Goal: Task Accomplishment & Management: Complete application form

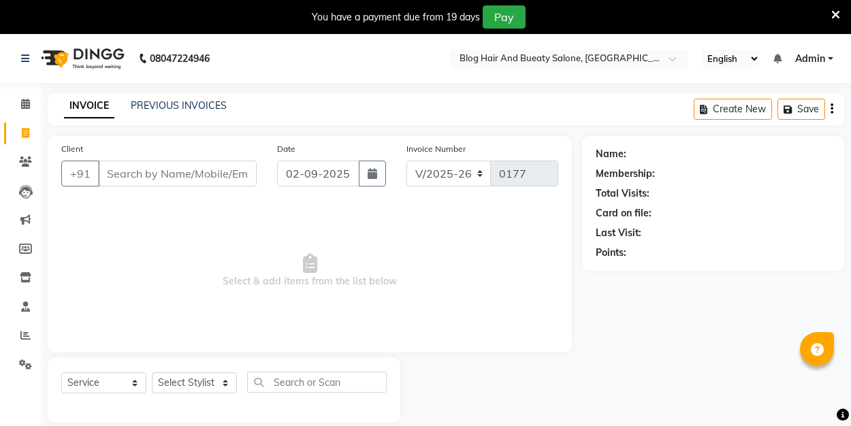
select select "8741"
select select "service"
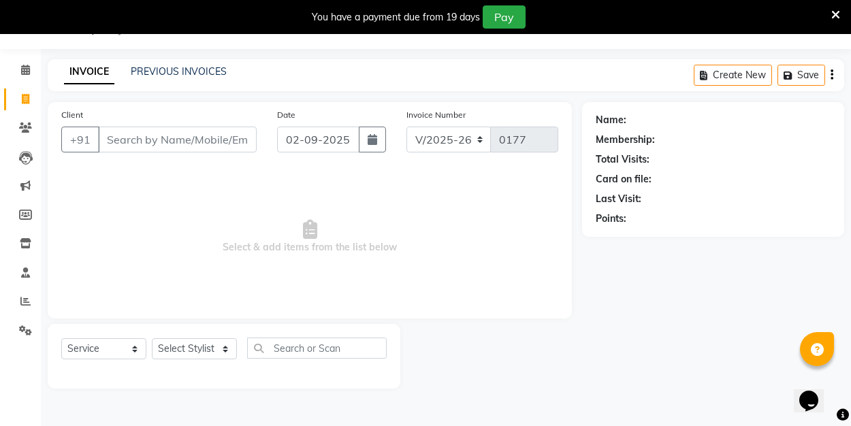
scroll to position [34, 0]
click at [203, 73] on link "PREVIOUS INVOICES" at bounding box center [179, 71] width 96 height 12
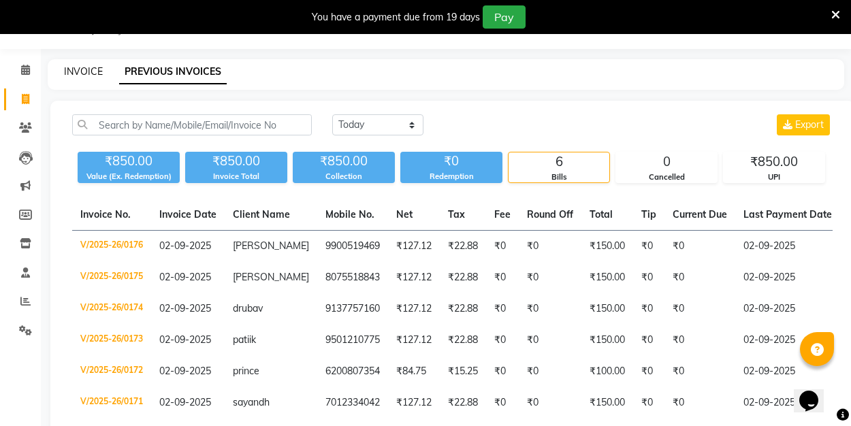
click at [76, 70] on link "INVOICE" at bounding box center [83, 71] width 39 height 12
select select "service"
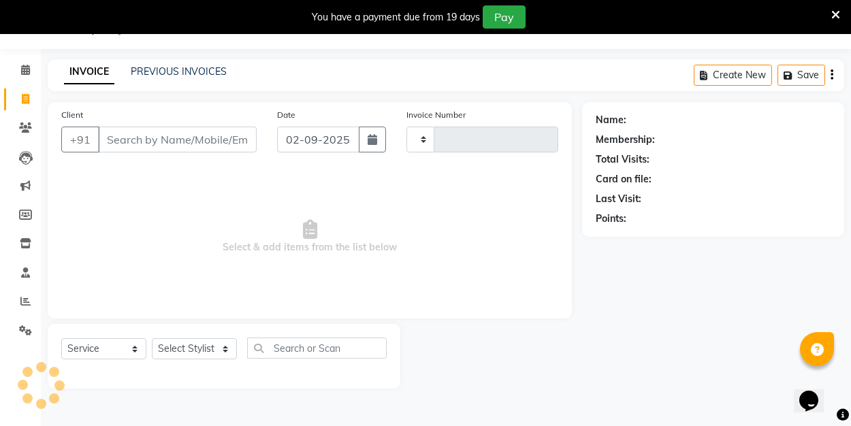
type input "0177"
select select "8741"
click at [180, 75] on link "PREVIOUS INVOICES" at bounding box center [179, 71] width 96 height 12
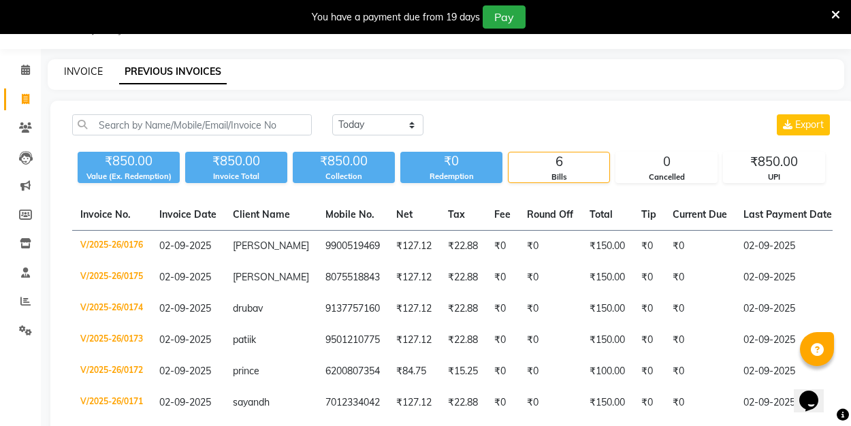
click at [94, 74] on link "INVOICE" at bounding box center [83, 71] width 39 height 12
select select "service"
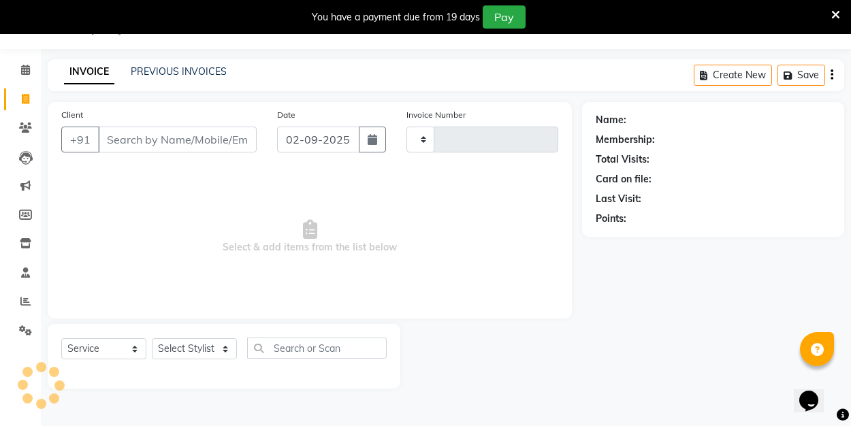
type input "0177"
select select "8741"
click at [128, 142] on input "Client" at bounding box center [177, 140] width 159 height 26
click at [195, 74] on link "PREVIOUS INVOICES" at bounding box center [179, 71] width 96 height 12
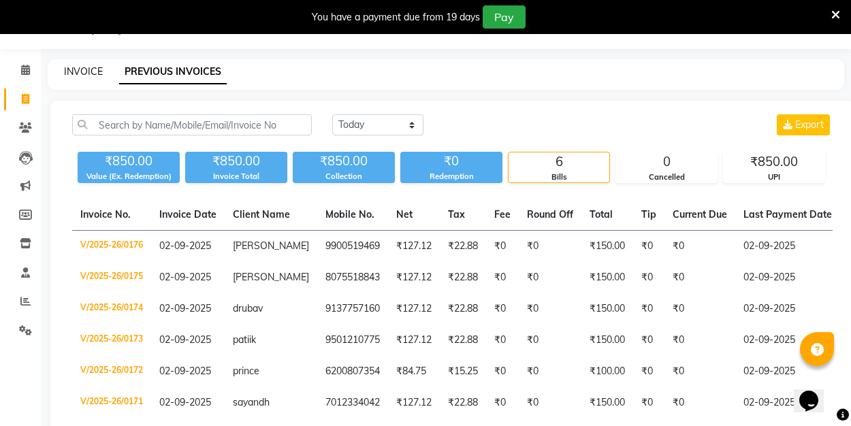
click at [74, 73] on link "INVOICE" at bounding box center [83, 71] width 39 height 12
select select "service"
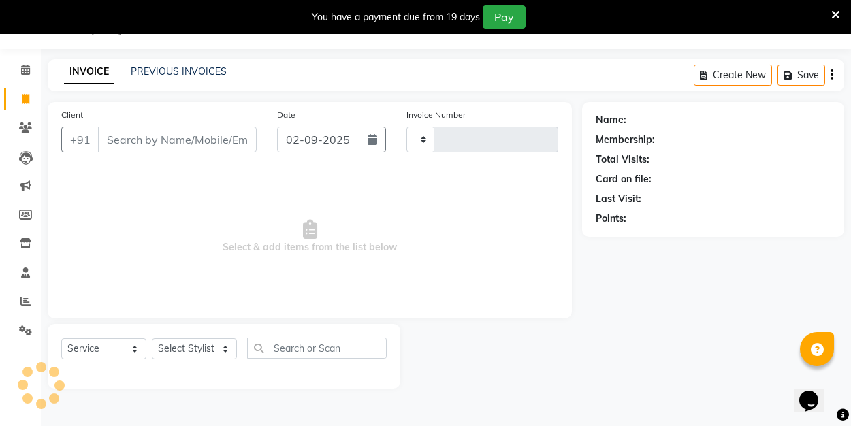
type input "0177"
select select "8741"
click at [143, 76] on link "PREVIOUS INVOICES" at bounding box center [179, 71] width 96 height 12
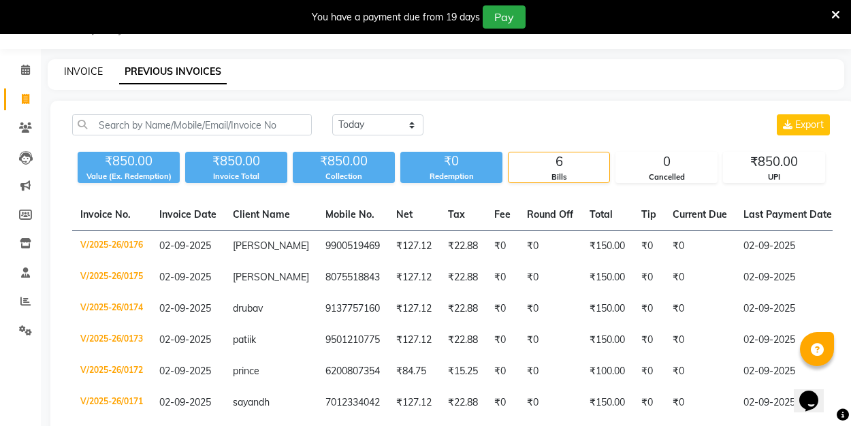
click at [93, 70] on link "INVOICE" at bounding box center [83, 71] width 39 height 12
select select "8741"
select select "service"
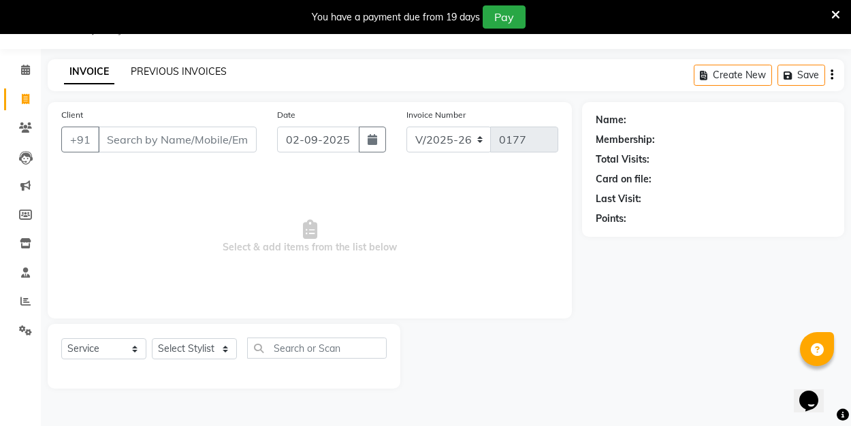
click at [199, 71] on link "PREVIOUS INVOICES" at bounding box center [179, 71] width 96 height 12
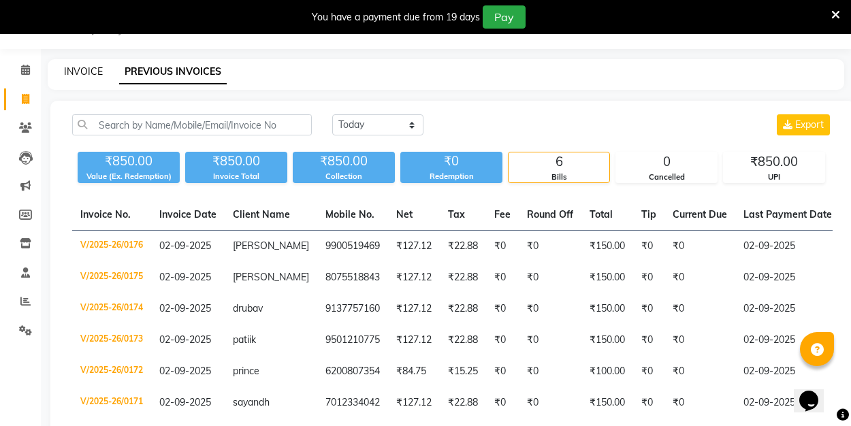
click at [88, 67] on link "INVOICE" at bounding box center [83, 71] width 39 height 12
select select "8741"
select select "service"
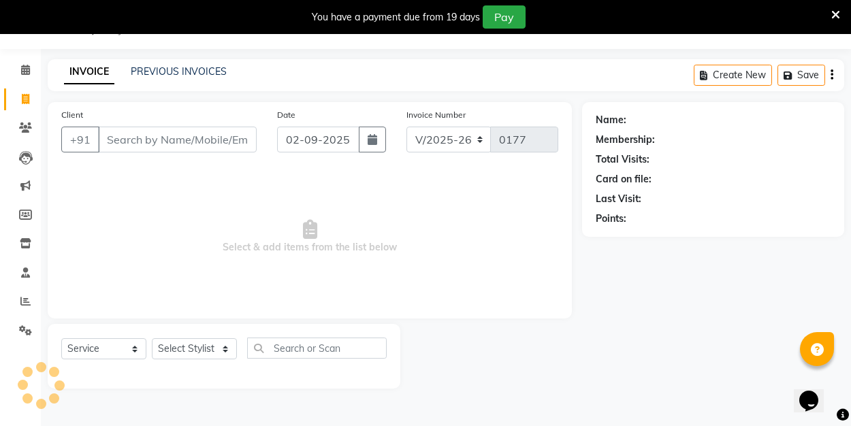
click at [141, 138] on input "Client" at bounding box center [177, 140] width 159 height 26
type input "6238658715"
click at [216, 142] on span "Add Client" at bounding box center [222, 140] width 54 height 14
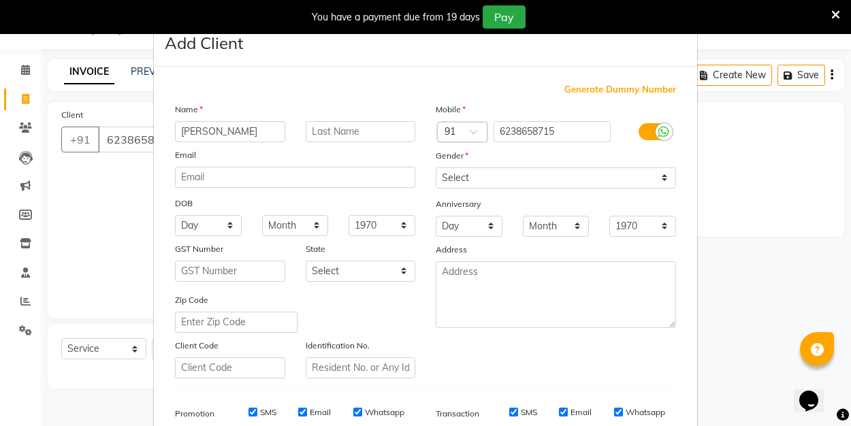
type input "[PERSON_NAME]"
select select "[DEMOGRAPHIC_DATA]"
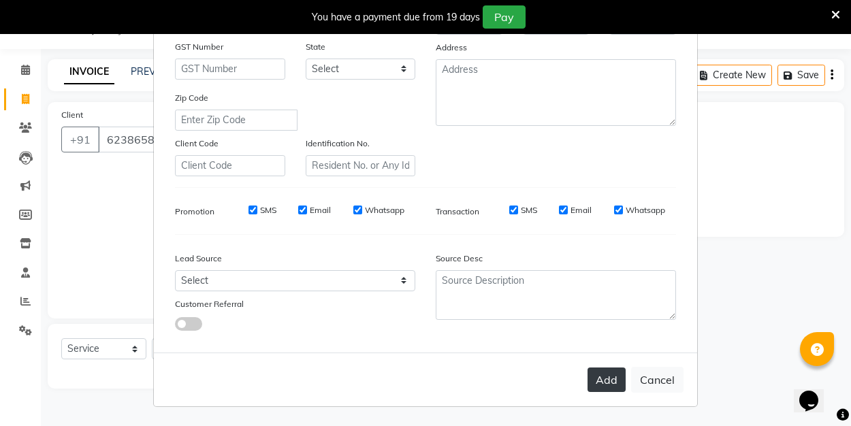
scroll to position [202, 0]
click at [603, 387] on button "Add" at bounding box center [607, 380] width 38 height 25
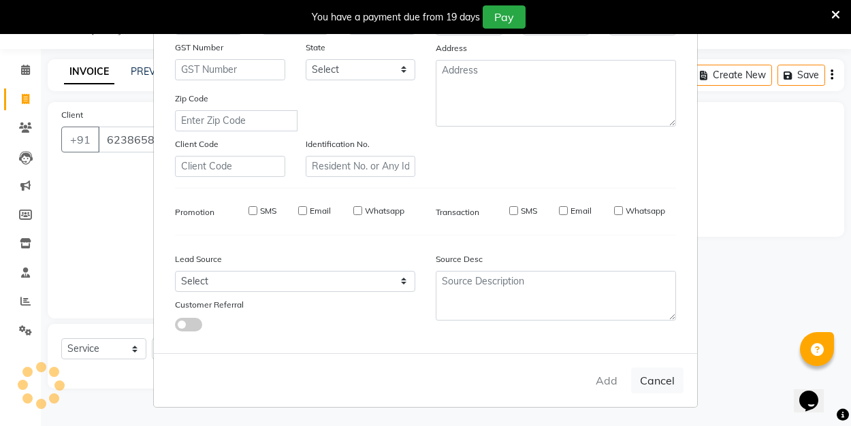
select select
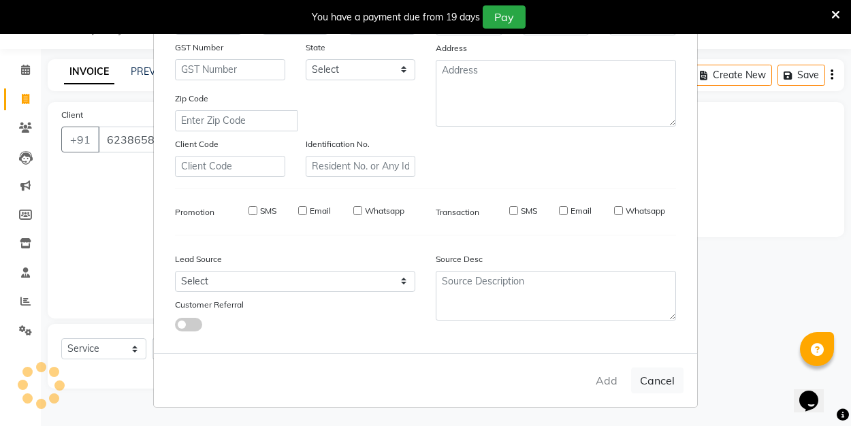
select select
checkbox input "false"
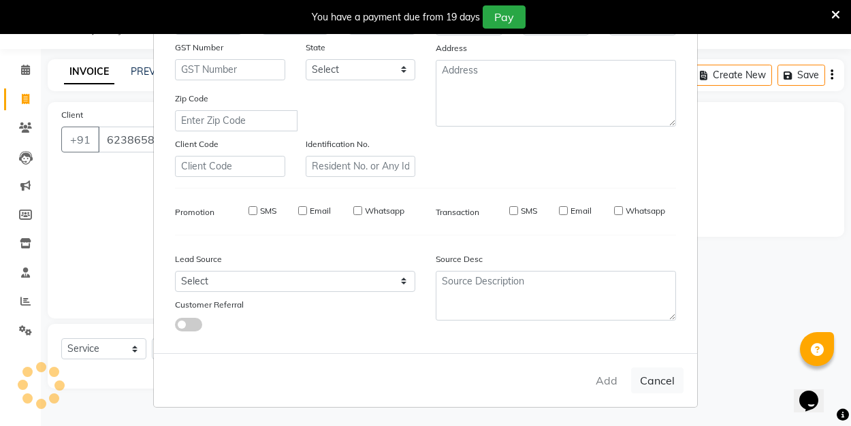
checkbox input "false"
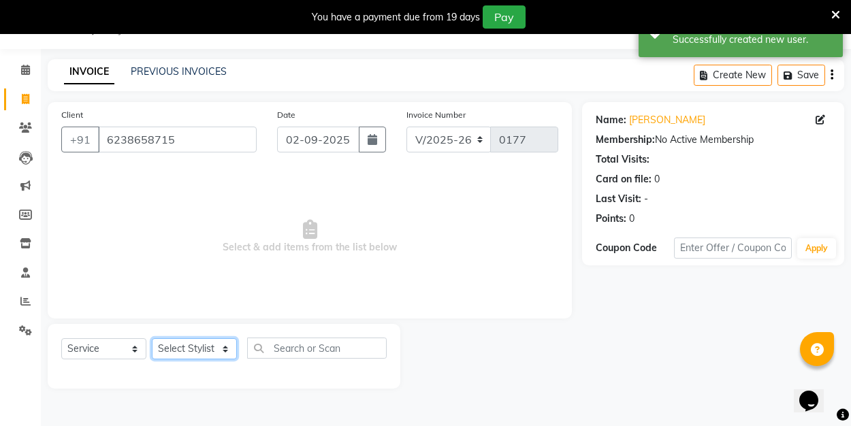
select select "90661"
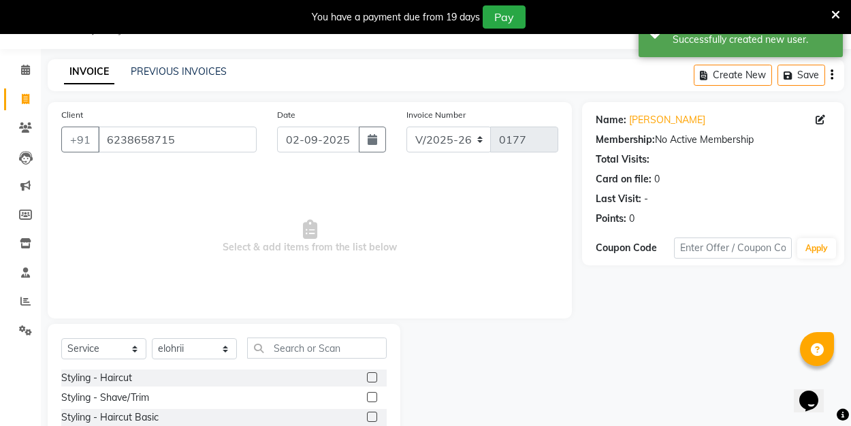
click at [374, 376] on label at bounding box center [372, 378] width 10 height 10
click at [374, 376] on input "checkbox" at bounding box center [371, 378] width 9 height 9
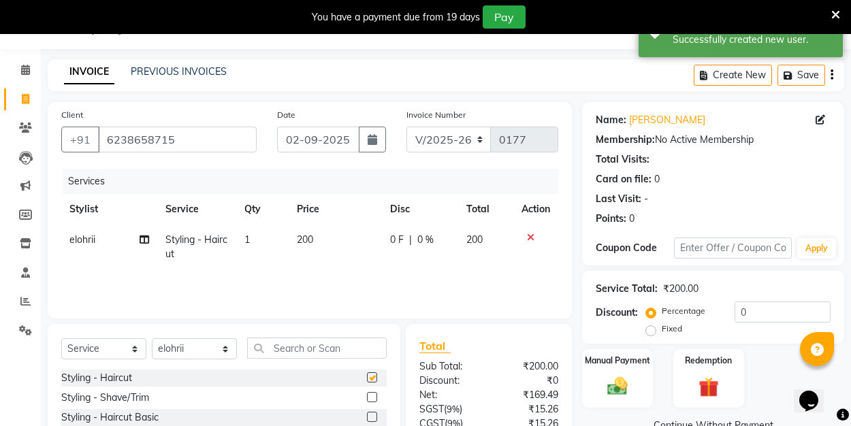
checkbox input "false"
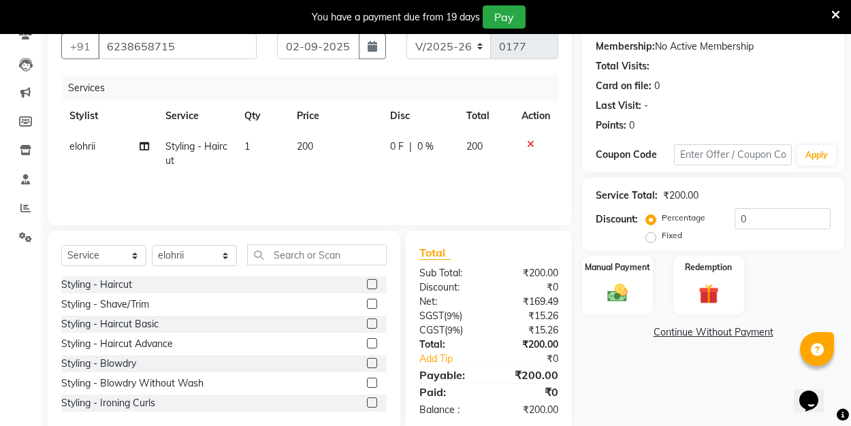
scroll to position [131, 0]
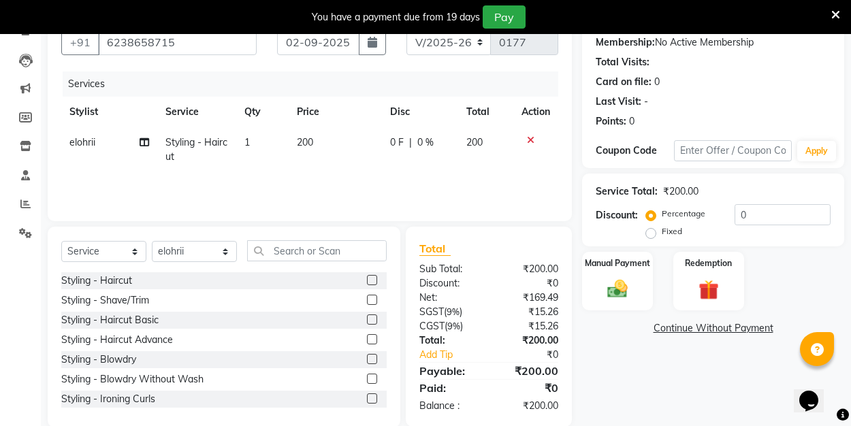
click at [662, 232] on label "Fixed" at bounding box center [672, 231] width 20 height 12
click at [652, 232] on input "Fixed" at bounding box center [654, 232] width 10 height 10
radio input "true"
click at [765, 216] on input "0" at bounding box center [783, 214] width 96 height 21
type input "50"
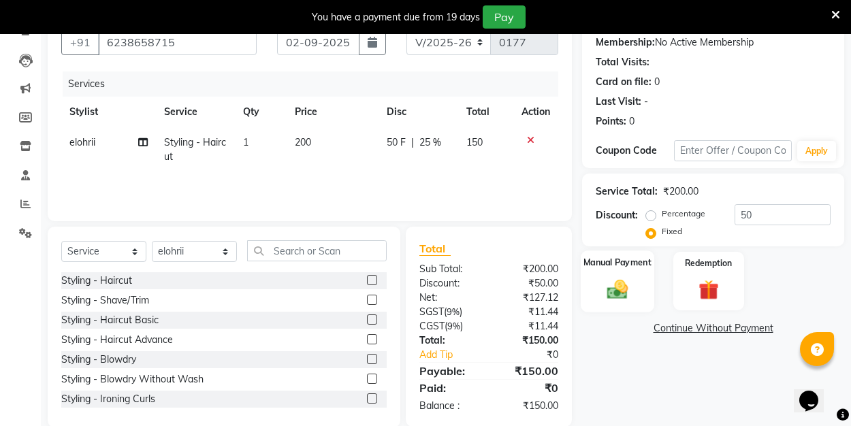
click at [612, 283] on img at bounding box center [618, 289] width 34 height 24
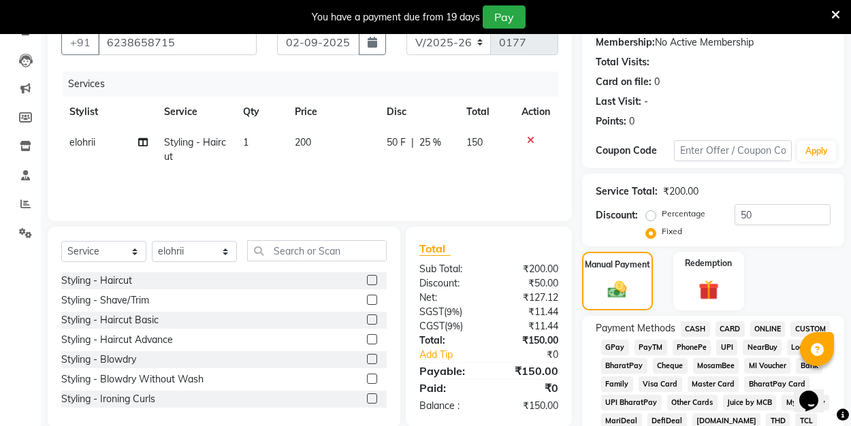
click at [721, 344] on span "UPI" at bounding box center [726, 348] width 21 height 16
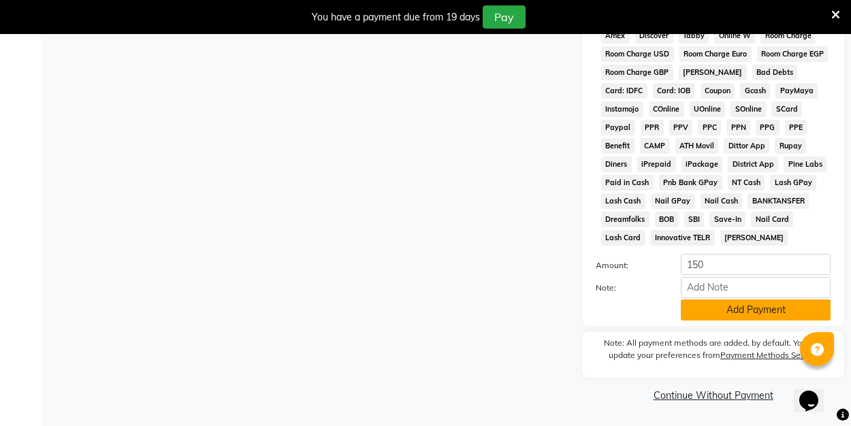
scroll to position [682, 0]
click at [719, 307] on button "Add Payment" at bounding box center [756, 310] width 150 height 21
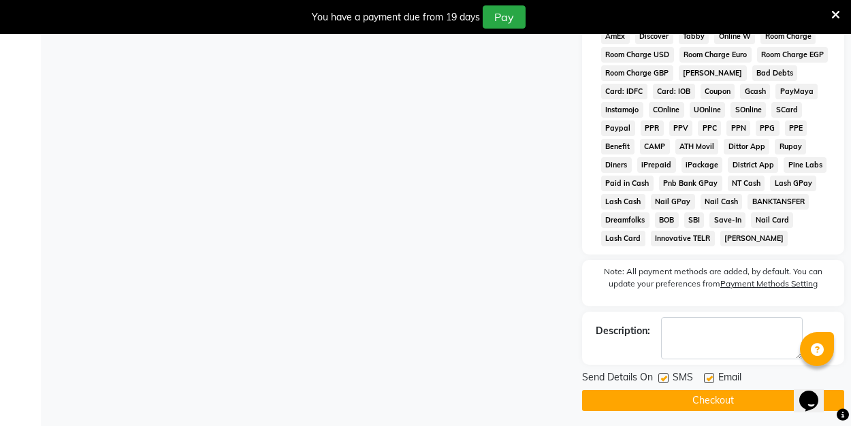
click at [710, 376] on label at bounding box center [709, 378] width 10 height 10
click at [710, 376] on input "checkbox" at bounding box center [708, 379] width 9 height 9
checkbox input "false"
click at [691, 409] on button "Checkout" at bounding box center [713, 400] width 262 height 21
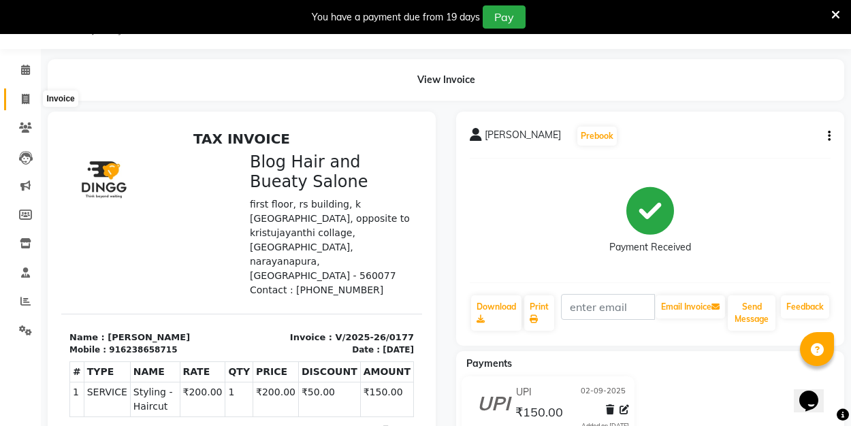
click at [20, 100] on span at bounding box center [26, 100] width 24 height 16
select select "service"
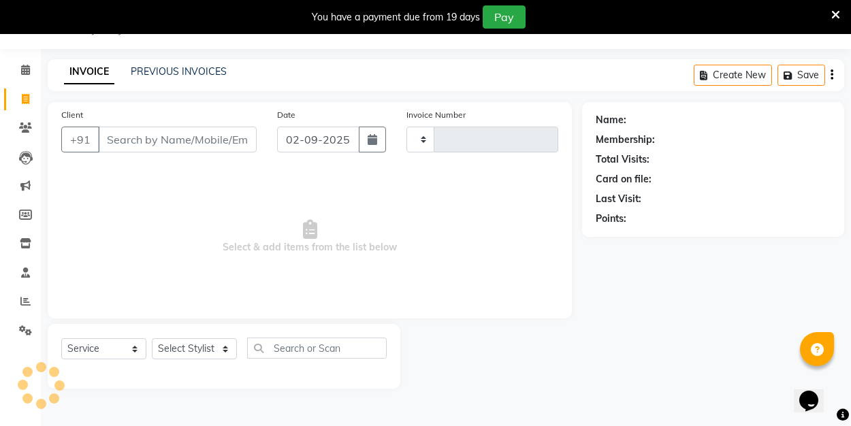
type input "0178"
select select "8741"
click at [174, 138] on input "Client" at bounding box center [177, 140] width 159 height 26
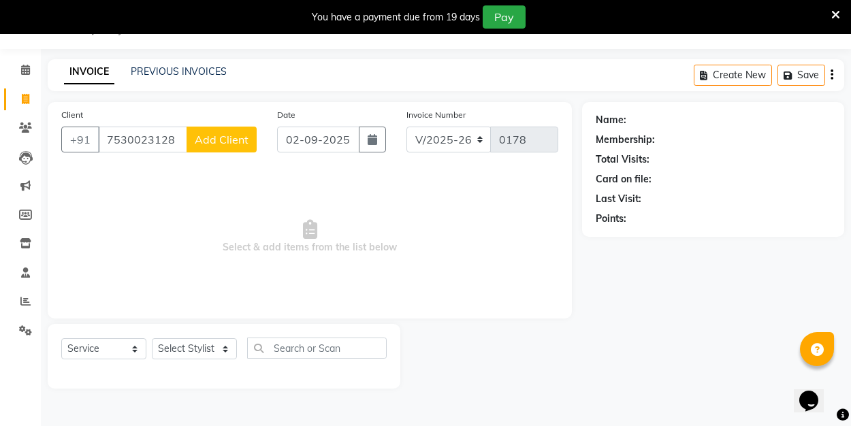
type input "7530023128"
click at [233, 135] on span "Add Client" at bounding box center [222, 140] width 54 height 14
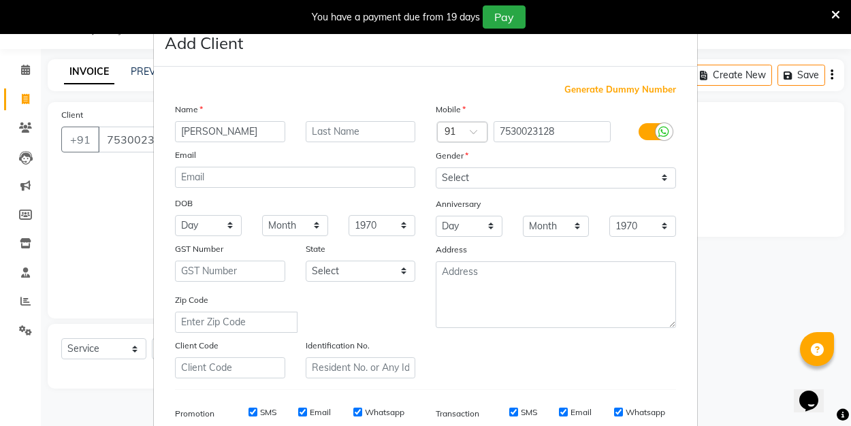
type input "[PERSON_NAME]"
select select "[DEMOGRAPHIC_DATA]"
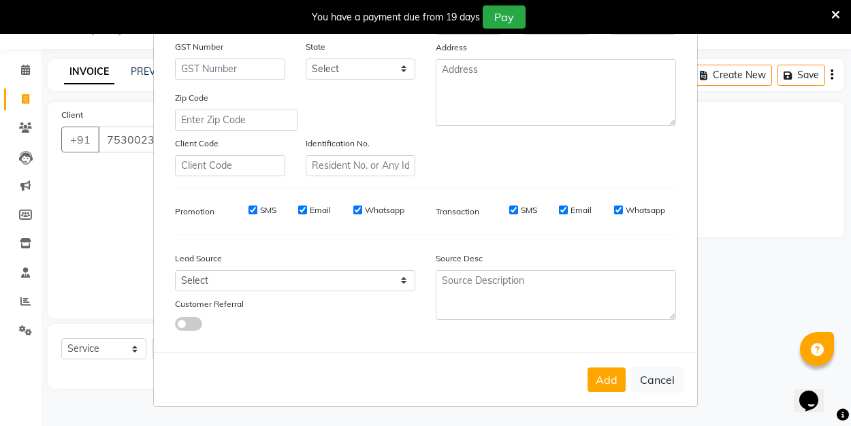
scroll to position [202, 0]
click at [610, 371] on button "Add" at bounding box center [607, 380] width 38 height 25
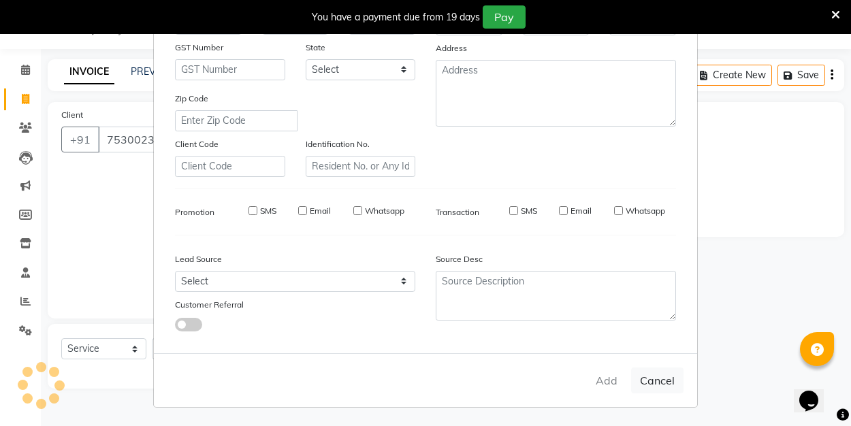
select select
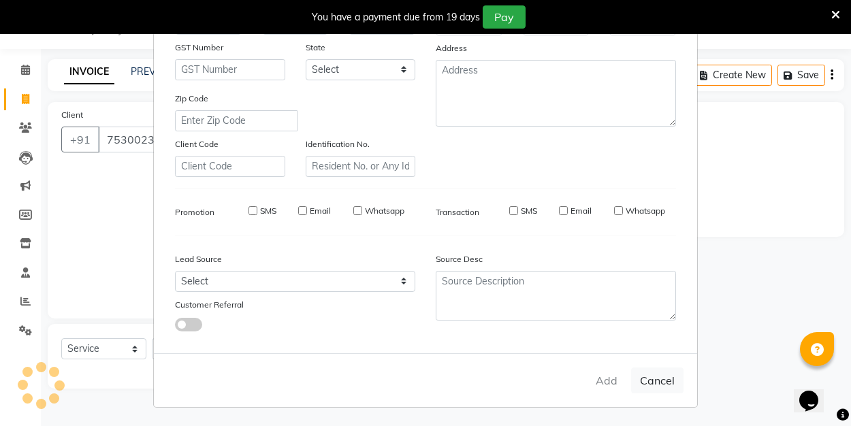
select select
checkbox input "false"
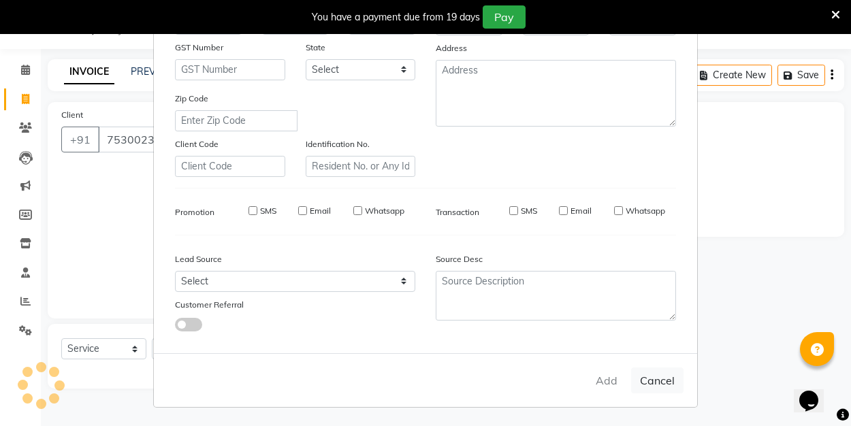
checkbox input "false"
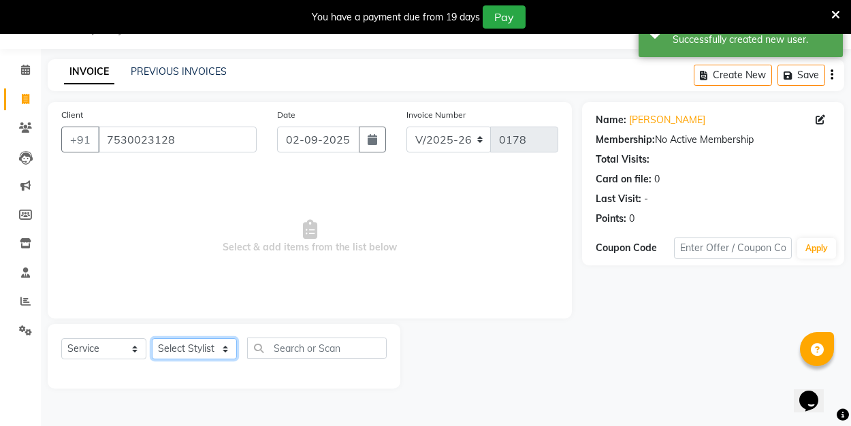
select select "89036"
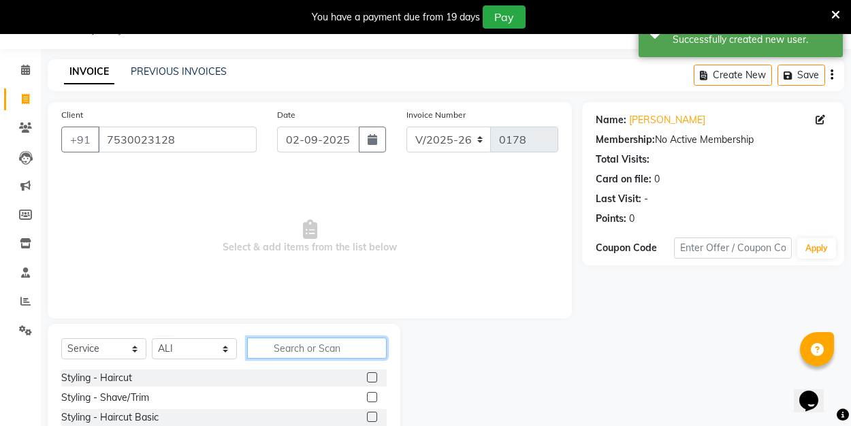
click at [309, 351] on input "text" at bounding box center [317, 348] width 140 height 21
click at [373, 376] on label at bounding box center [372, 378] width 10 height 10
click at [373, 376] on input "checkbox" at bounding box center [371, 378] width 9 height 9
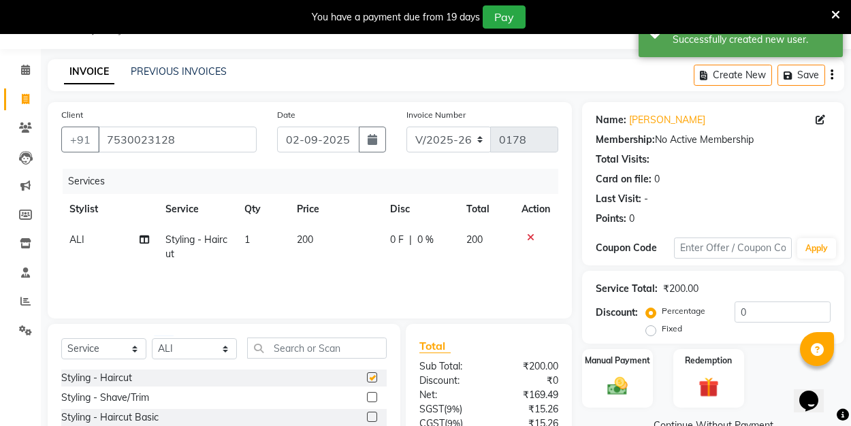
checkbox input "false"
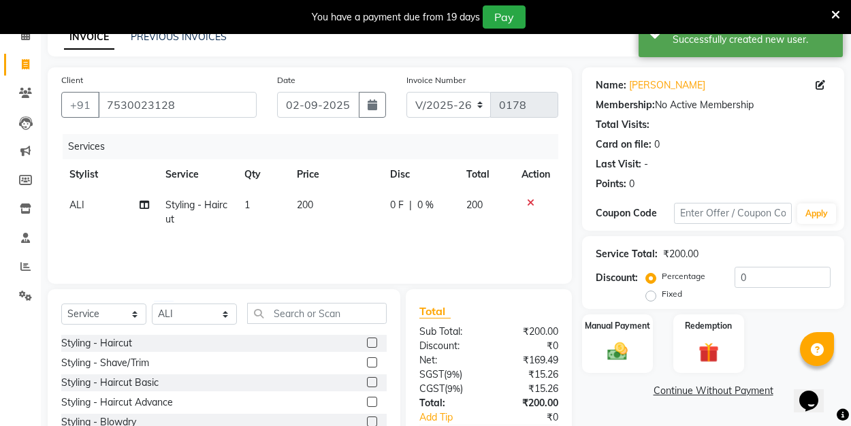
scroll to position [78, 0]
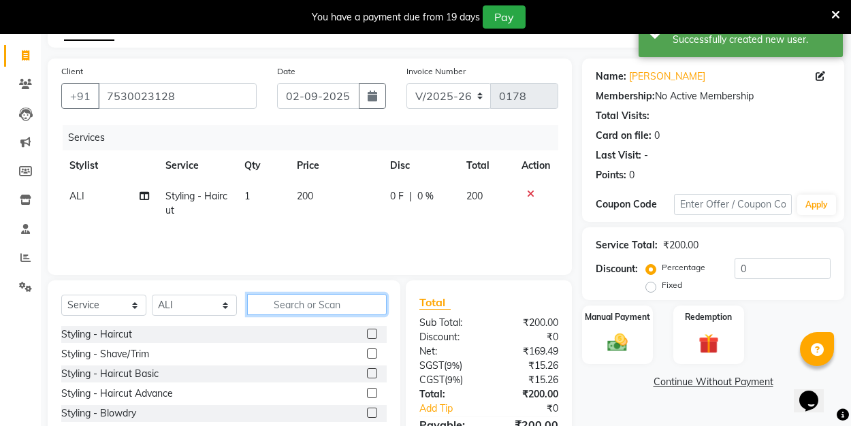
click at [311, 300] on input "text" at bounding box center [317, 304] width 140 height 21
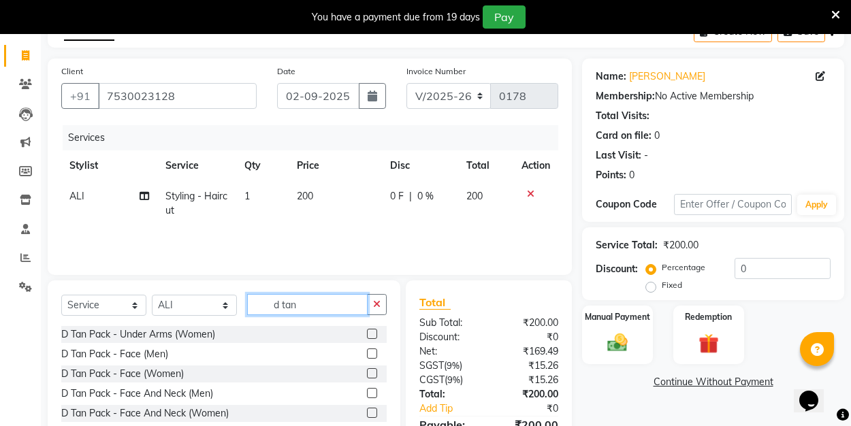
type input "d tan"
click at [376, 354] on label at bounding box center [372, 354] width 10 height 10
click at [376, 354] on input "checkbox" at bounding box center [371, 354] width 9 height 9
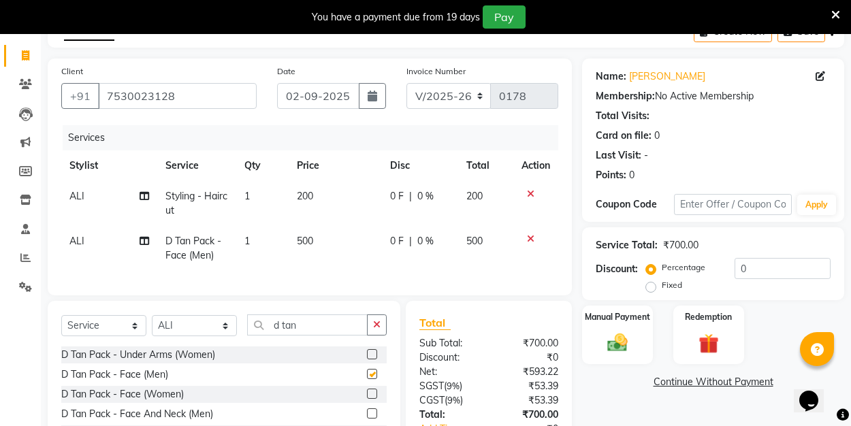
checkbox input "false"
click at [662, 287] on label "Fixed" at bounding box center [672, 285] width 20 height 12
click at [653, 287] on input "Fixed" at bounding box center [654, 286] width 10 height 10
radio input "true"
click at [751, 267] on input "0" at bounding box center [783, 268] width 96 height 21
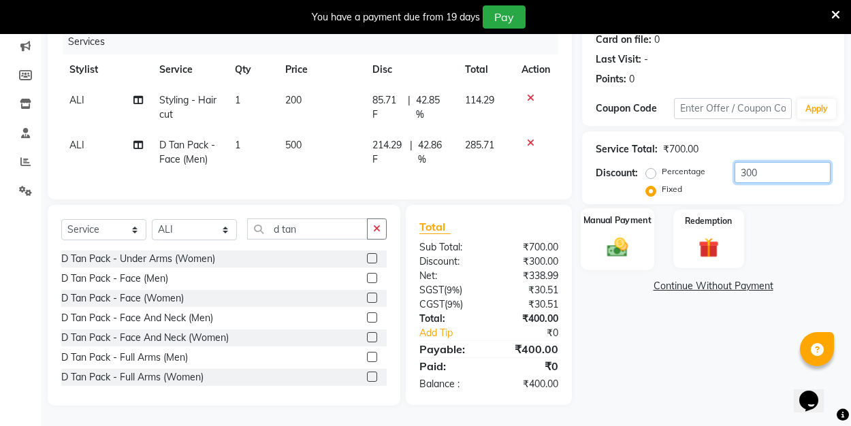
scroll to position [174, 0]
type input "300"
click at [591, 251] on div "Manual Payment" at bounding box center [618, 238] width 74 height 61
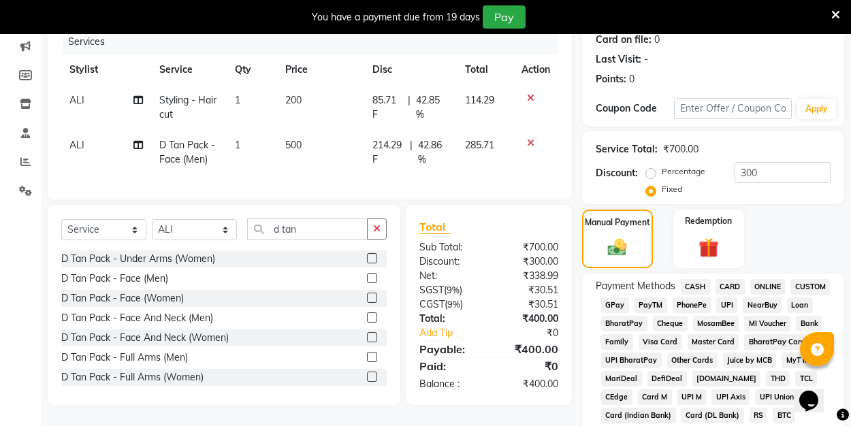
click at [721, 301] on span "UPI" at bounding box center [726, 306] width 21 height 16
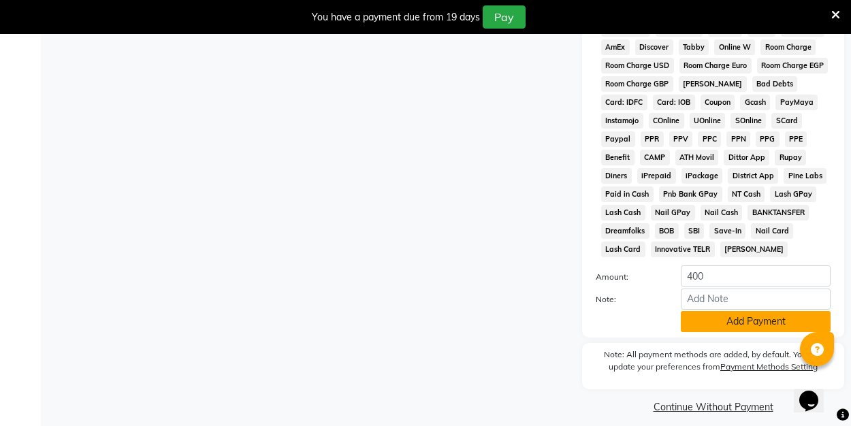
click at [720, 319] on button "Add Payment" at bounding box center [756, 321] width 150 height 21
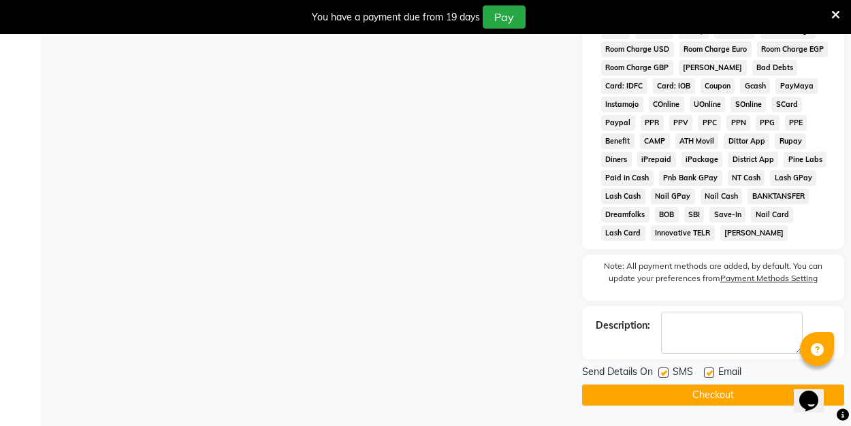
scroll to position [687, 0]
click at [710, 368] on label at bounding box center [709, 373] width 10 height 10
click at [710, 369] on input "checkbox" at bounding box center [708, 373] width 9 height 9
checkbox input "false"
click at [706, 390] on button "Checkout" at bounding box center [713, 395] width 262 height 21
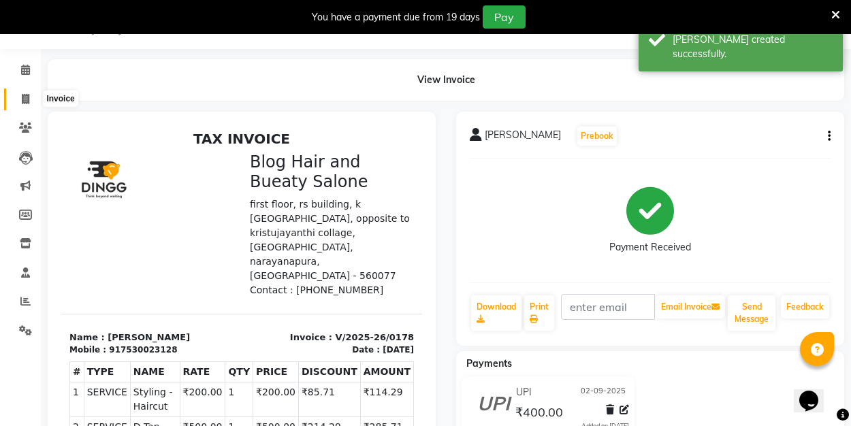
click at [25, 94] on icon at bounding box center [25, 99] width 7 height 10
select select "service"
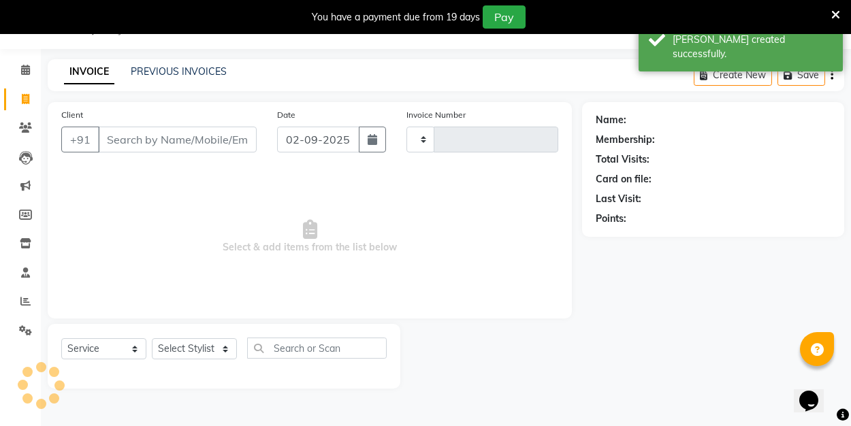
type input "0179"
select select "8741"
click at [182, 73] on link "PREVIOUS INVOICES" at bounding box center [179, 71] width 96 height 12
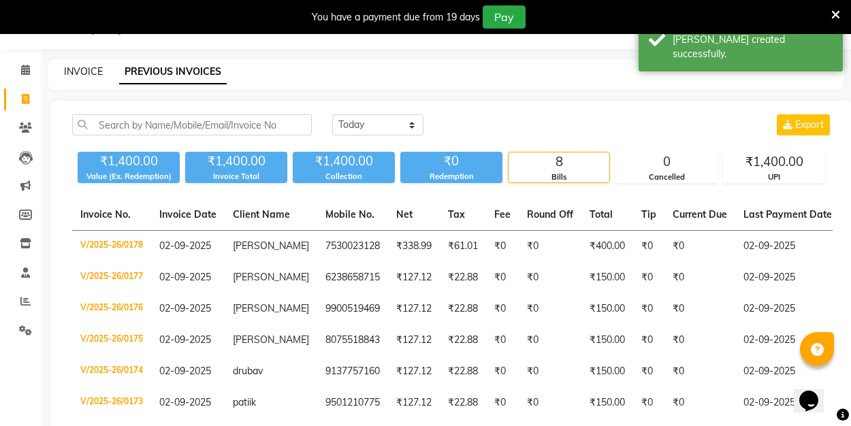
click at [90, 70] on link "INVOICE" at bounding box center [83, 71] width 39 height 12
select select "8741"
select select "service"
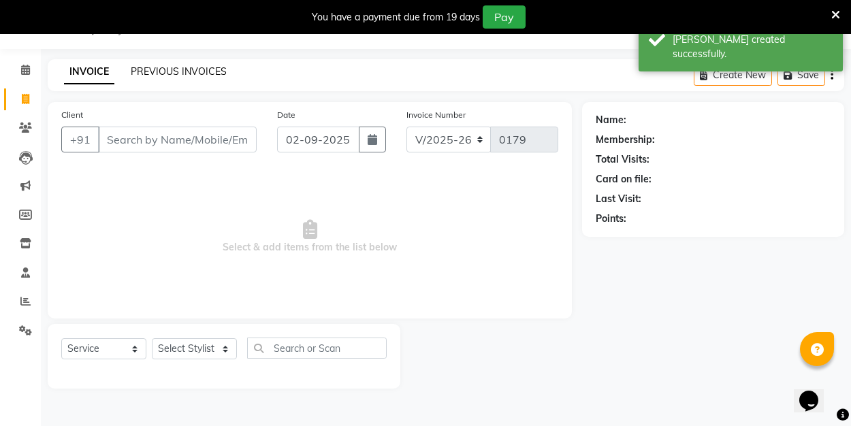
click at [176, 69] on link "PREVIOUS INVOICES" at bounding box center [179, 71] width 96 height 12
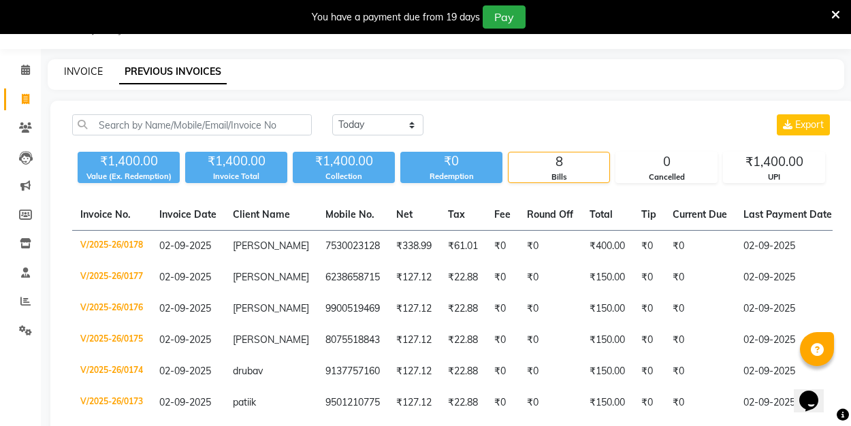
click at [87, 72] on link "INVOICE" at bounding box center [83, 71] width 39 height 12
select select "service"
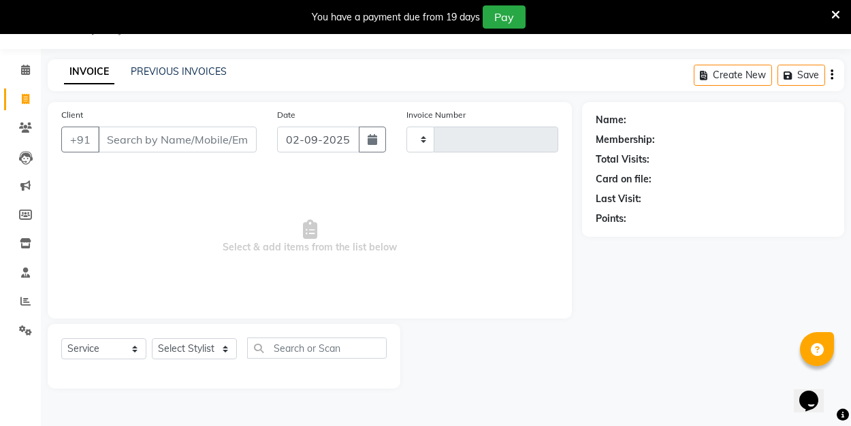
type input "0179"
select select "8741"
click at [185, 67] on link "PREVIOUS INVOICES" at bounding box center [179, 71] width 96 height 12
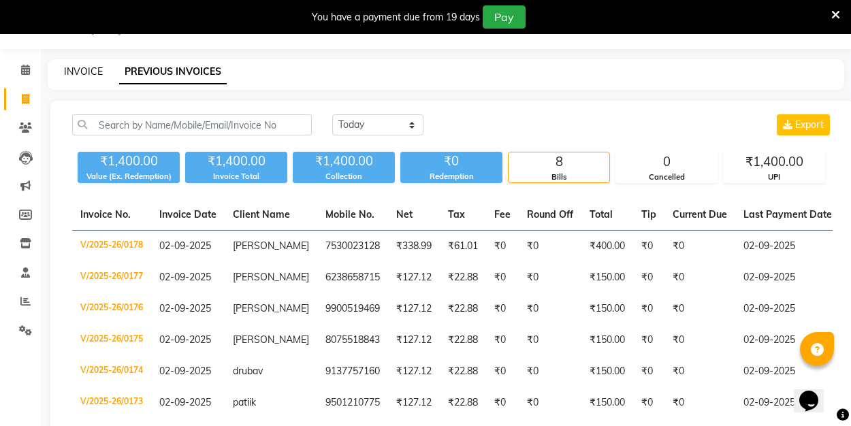
click at [97, 76] on link "INVOICE" at bounding box center [83, 71] width 39 height 12
select select "service"
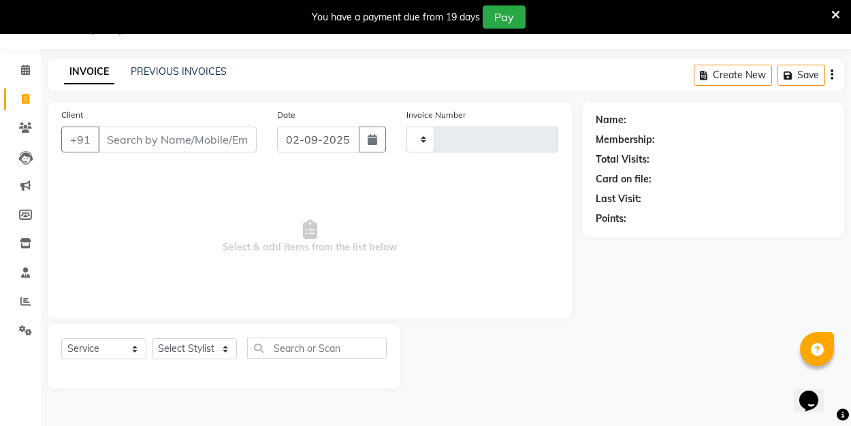
type input "0179"
select select "8741"
click at [172, 69] on link "PREVIOUS INVOICES" at bounding box center [179, 71] width 96 height 12
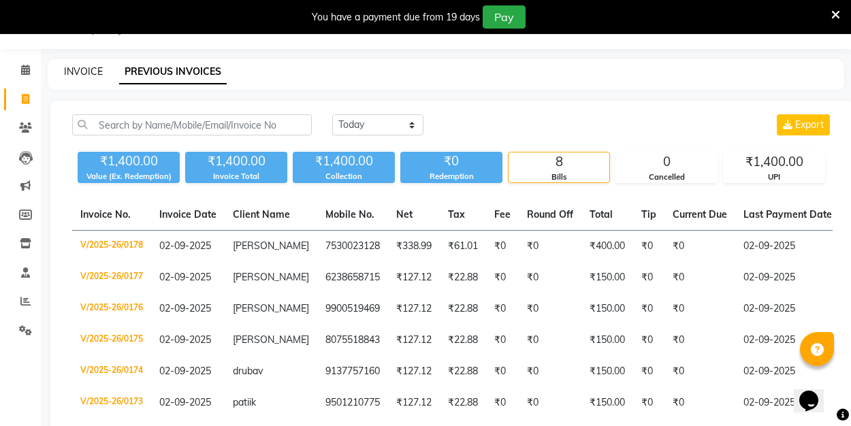
click at [86, 72] on link "INVOICE" at bounding box center [83, 71] width 39 height 12
select select "service"
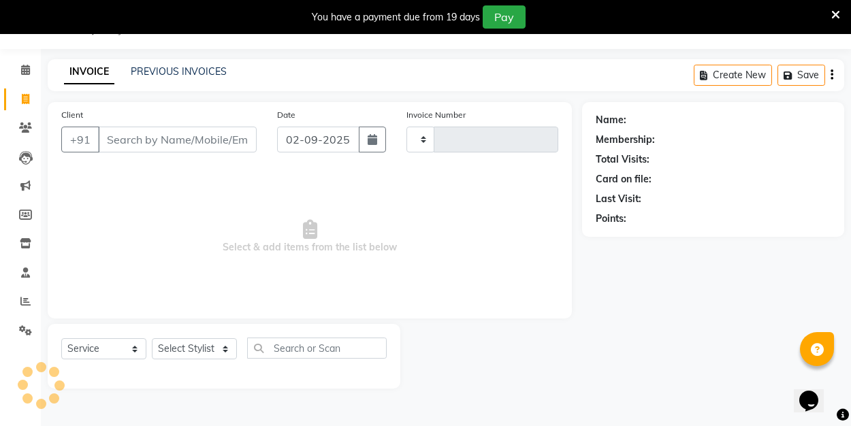
type input "0179"
select select "8741"
click at [150, 69] on link "PREVIOUS INVOICES" at bounding box center [179, 71] width 96 height 12
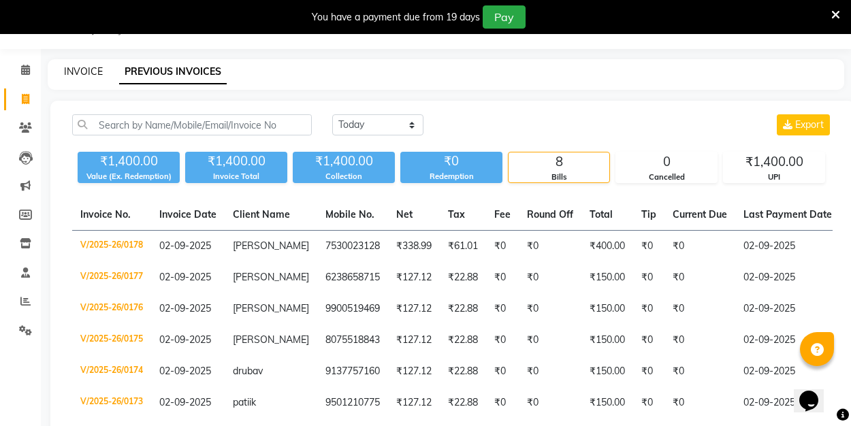
click at [89, 70] on link "INVOICE" at bounding box center [83, 71] width 39 height 12
select select "8741"
select select "service"
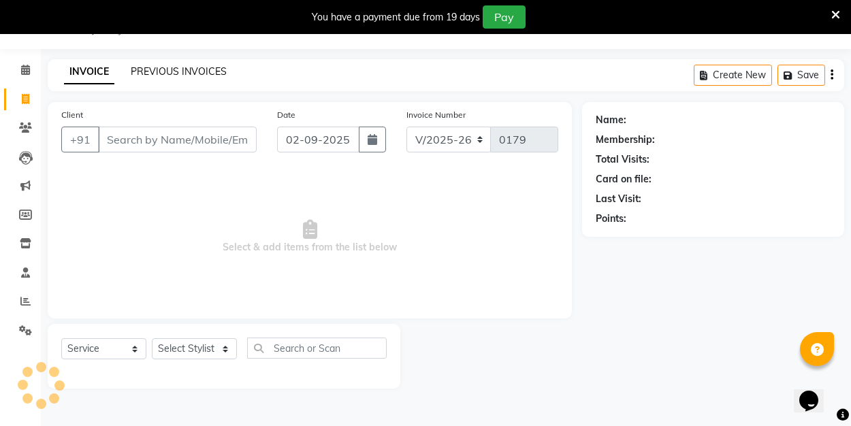
click at [148, 67] on link "PREVIOUS INVOICES" at bounding box center [179, 71] width 96 height 12
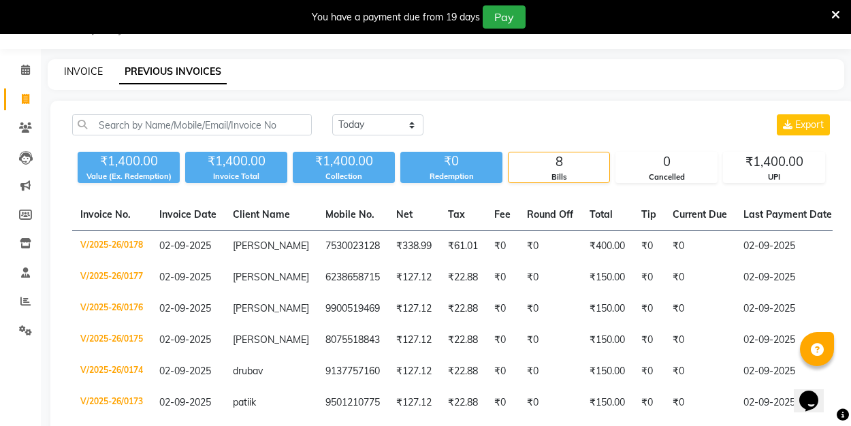
click at [91, 75] on link "INVOICE" at bounding box center [83, 71] width 39 height 12
select select "service"
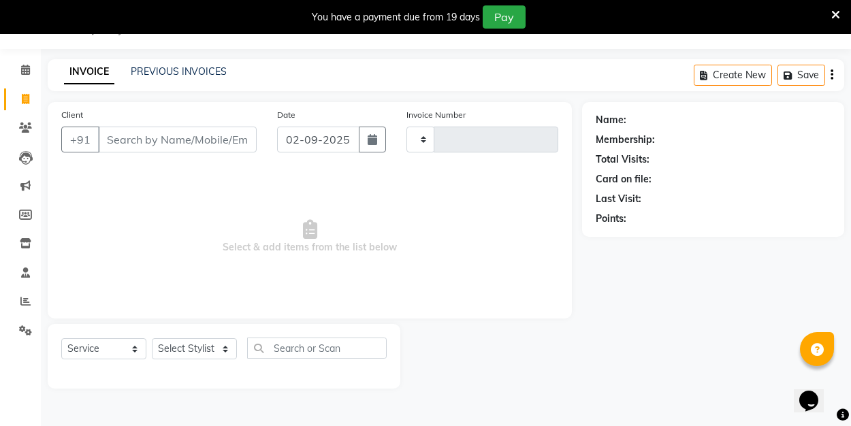
type input "0179"
select select "8741"
click at [170, 69] on link "PREVIOUS INVOICES" at bounding box center [179, 71] width 96 height 12
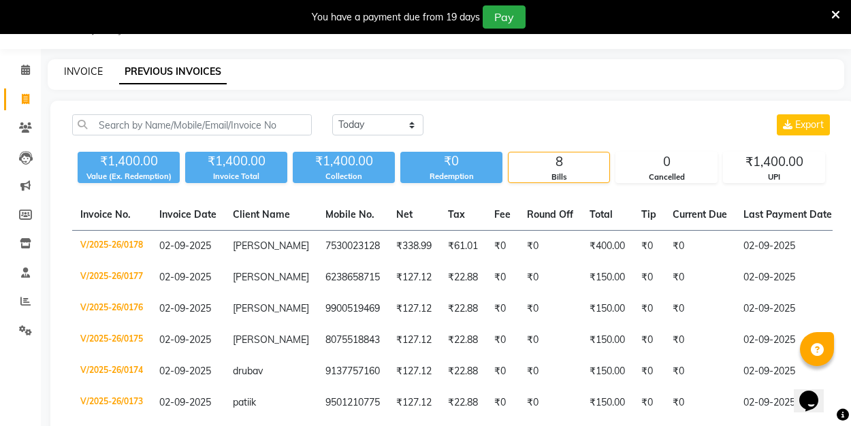
click at [78, 74] on link "INVOICE" at bounding box center [83, 71] width 39 height 12
select select "service"
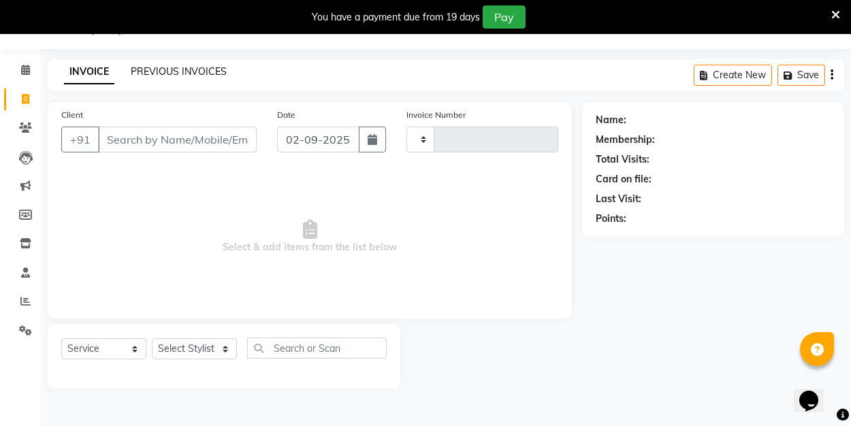
type input "0179"
select select "8741"
click at [178, 71] on link "PREVIOUS INVOICES" at bounding box center [179, 71] width 96 height 12
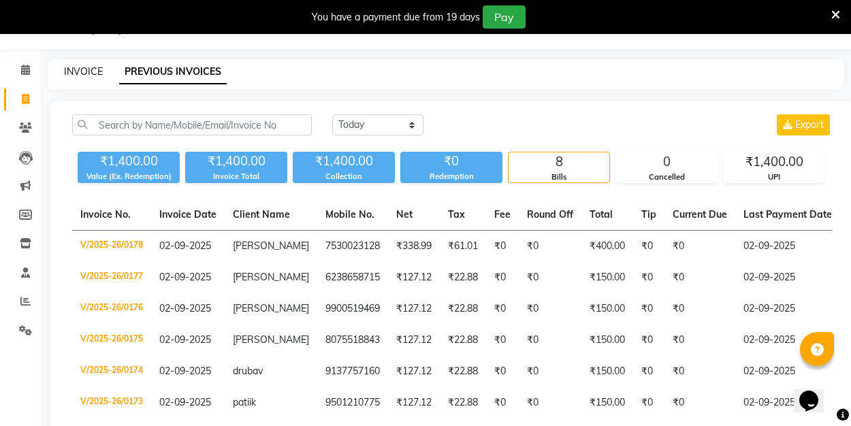
click at [93, 74] on link "INVOICE" at bounding box center [83, 71] width 39 height 12
select select "8741"
select select "service"
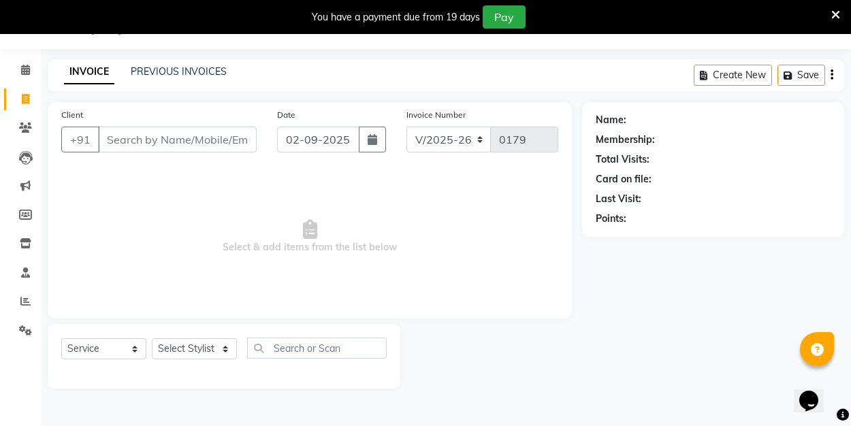
click at [163, 72] on link "PREVIOUS INVOICES" at bounding box center [179, 71] width 96 height 12
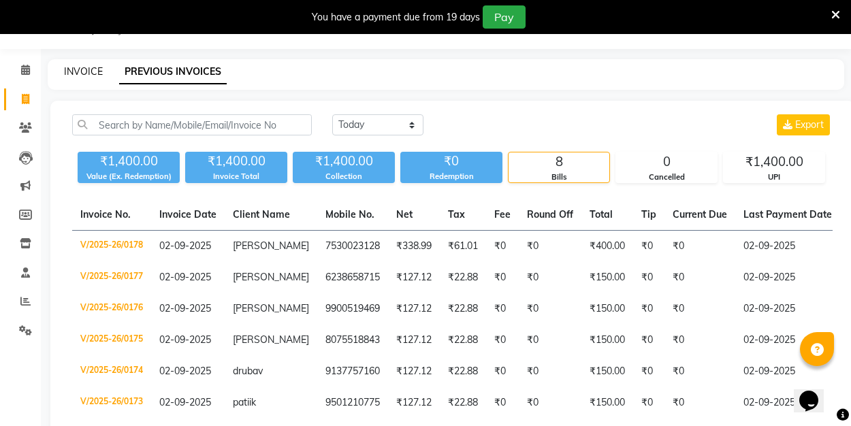
click at [95, 69] on link "INVOICE" at bounding box center [83, 71] width 39 height 12
select select "8741"
select select "service"
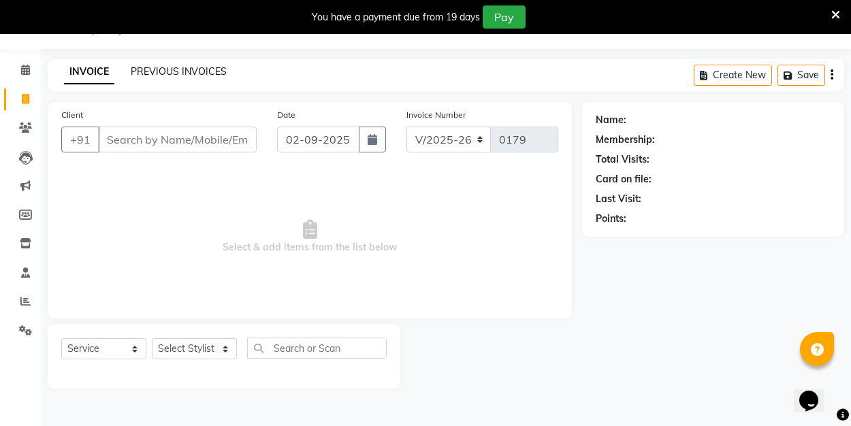
click at [151, 75] on link "PREVIOUS INVOICES" at bounding box center [179, 71] width 96 height 12
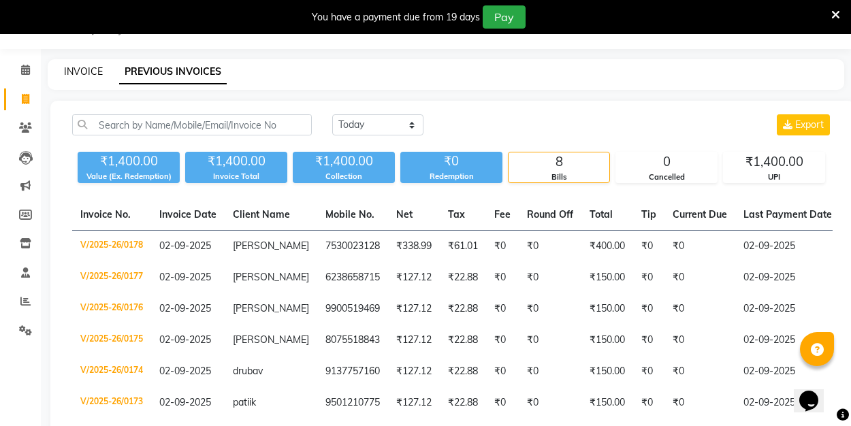
click at [72, 74] on link "INVOICE" at bounding box center [83, 71] width 39 height 12
select select "8741"
select select "service"
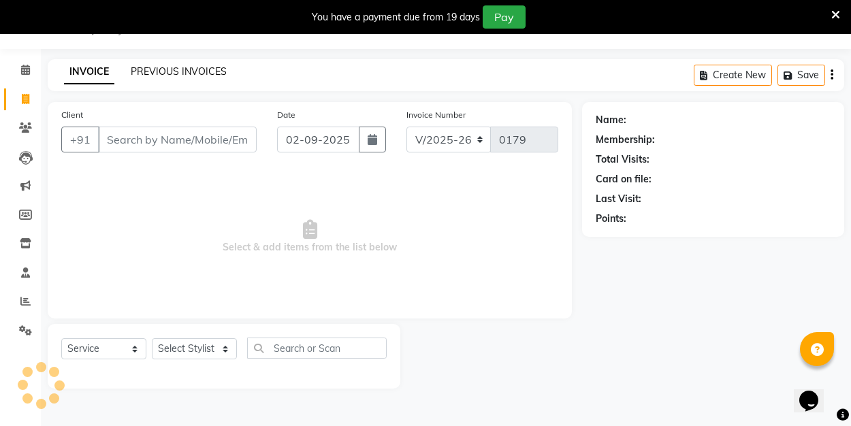
click at [146, 69] on link "PREVIOUS INVOICES" at bounding box center [179, 71] width 96 height 12
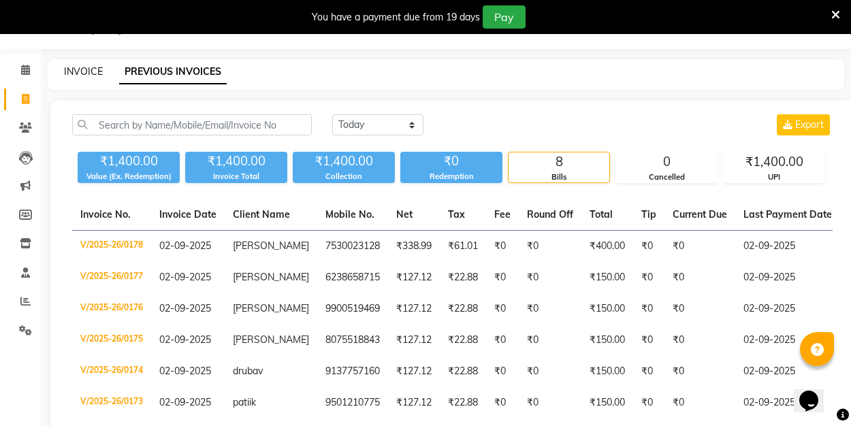
click at [90, 74] on link "INVOICE" at bounding box center [83, 71] width 39 height 12
select select "service"
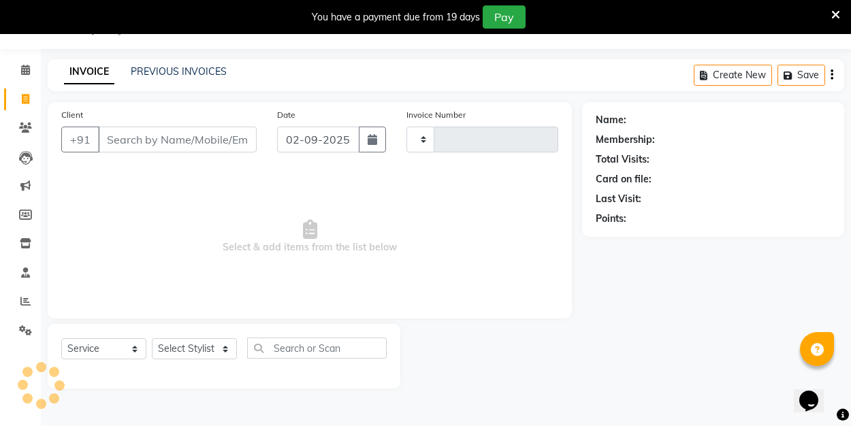
type input "0179"
select select "8741"
click at [181, 74] on link "PREVIOUS INVOICES" at bounding box center [179, 71] width 96 height 12
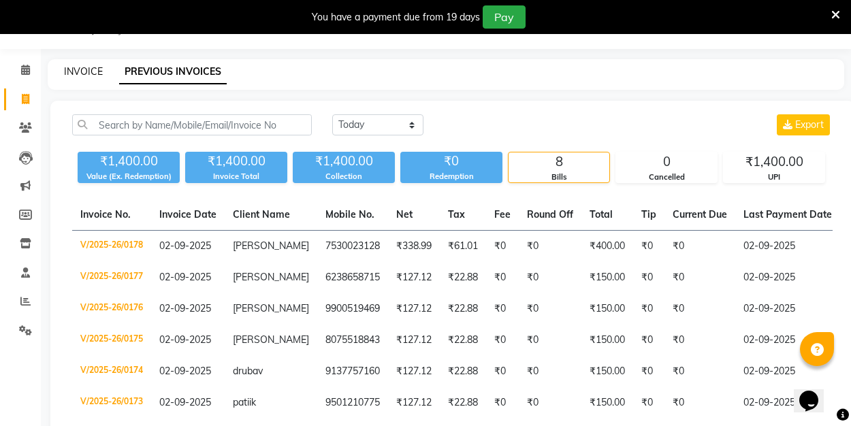
click at [98, 67] on link "INVOICE" at bounding box center [83, 71] width 39 height 12
select select "service"
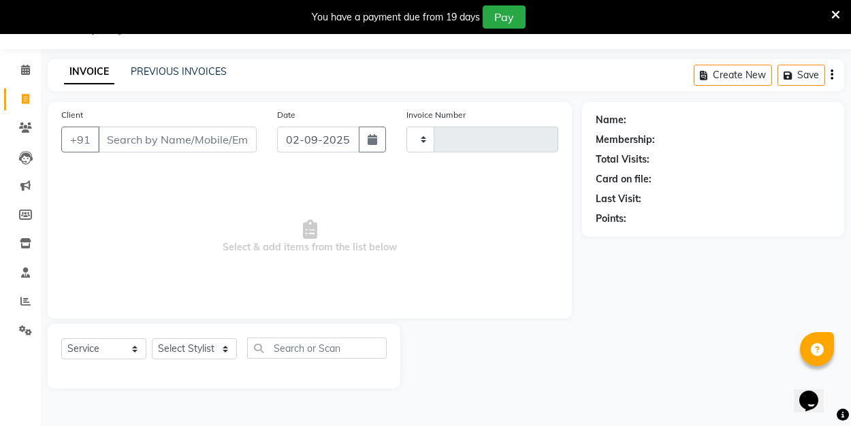
type input "0179"
select select "8741"
click at [148, 140] on input "Client" at bounding box center [177, 140] width 159 height 26
type input "9522327999"
click at [208, 141] on span "Add Client" at bounding box center [222, 140] width 54 height 14
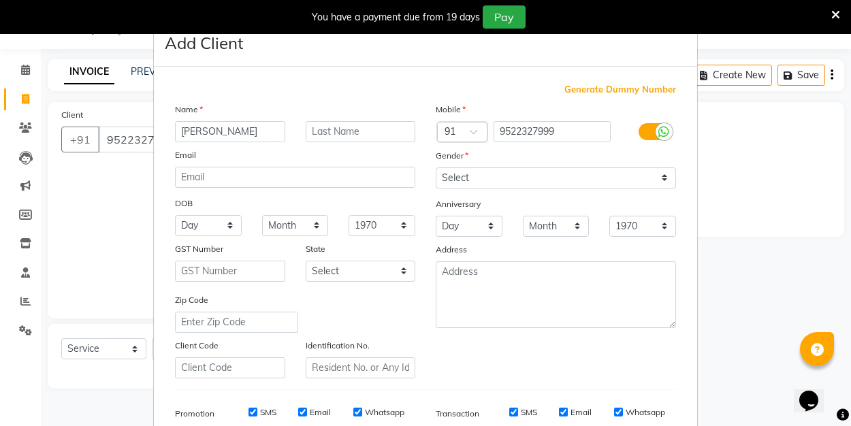
type input "[PERSON_NAME]"
select select "[DEMOGRAPHIC_DATA]"
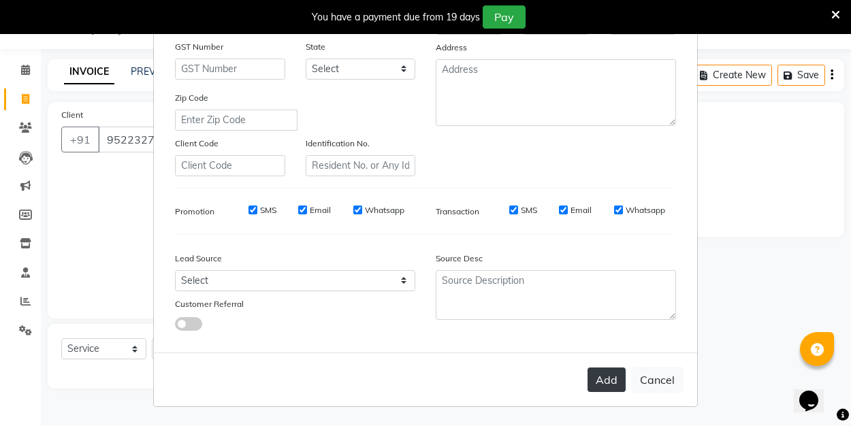
scroll to position [202, 0]
click at [597, 383] on button "Add" at bounding box center [607, 380] width 38 height 25
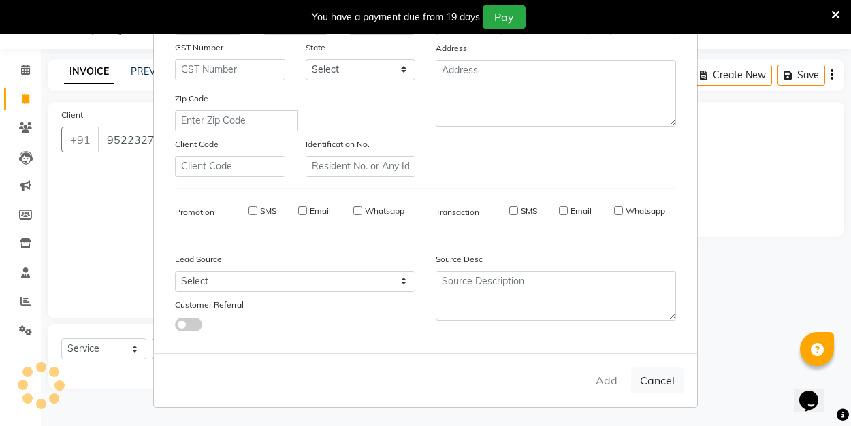
select select
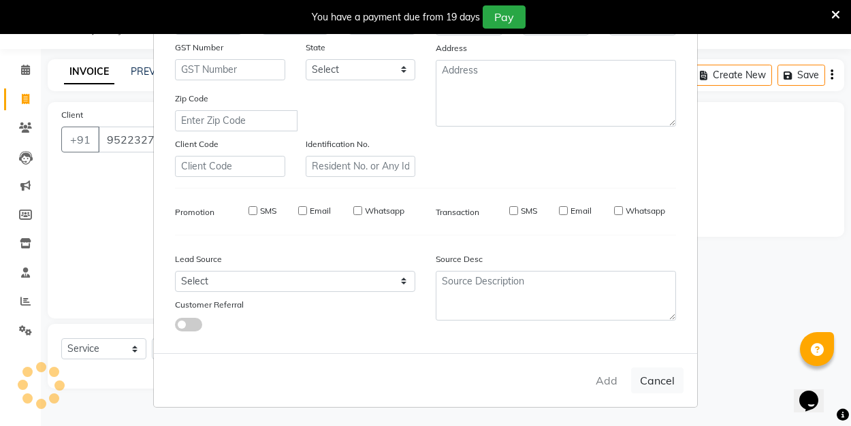
select select
checkbox input "false"
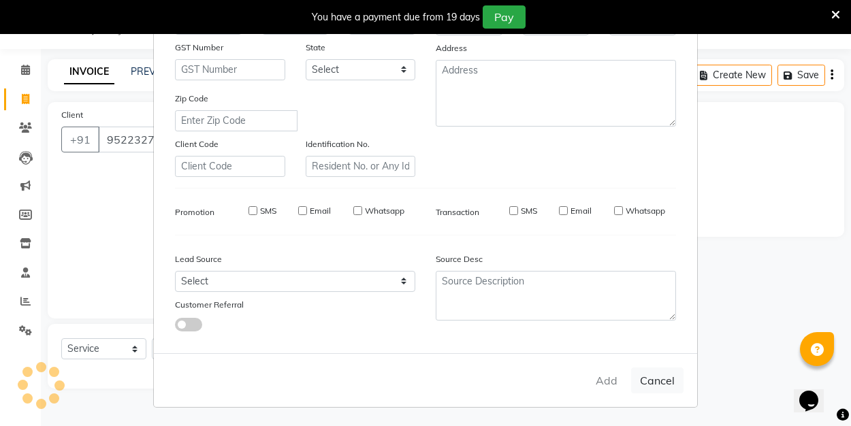
checkbox input "false"
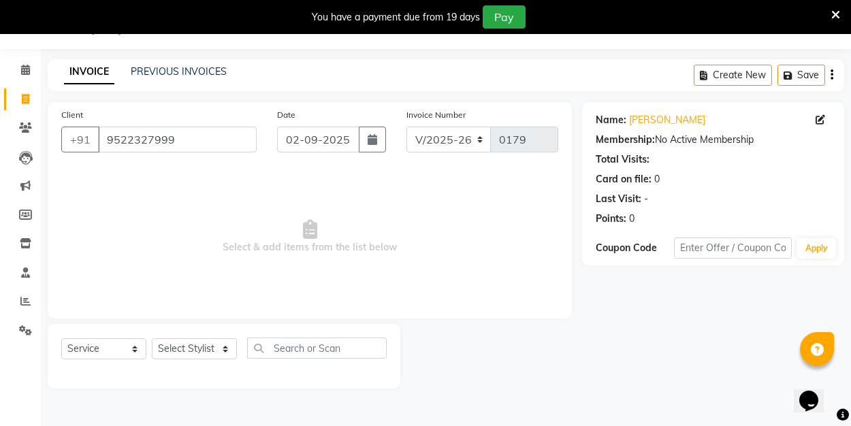
scroll to position [34, 0]
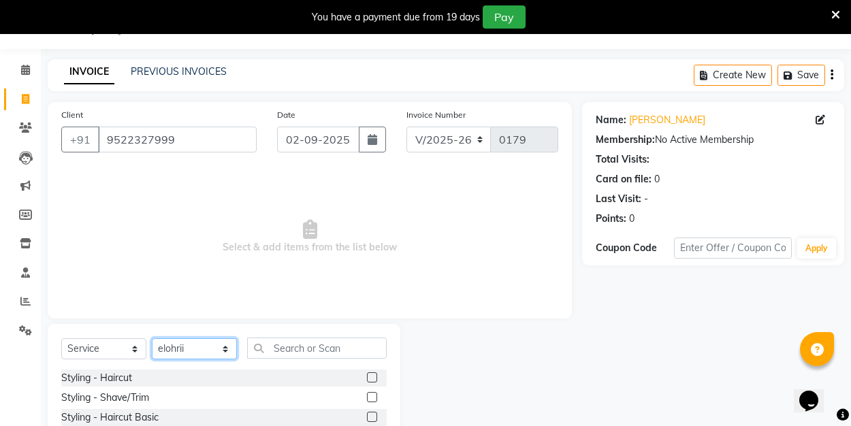
select select "89034"
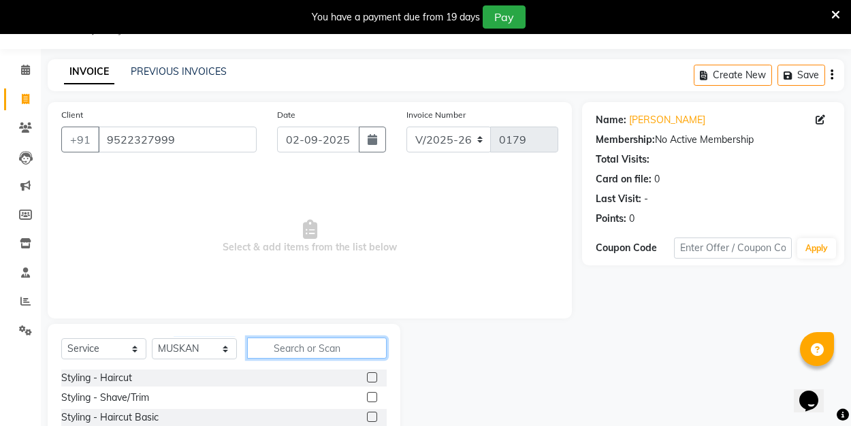
click at [294, 346] on input "text" at bounding box center [317, 348] width 140 height 21
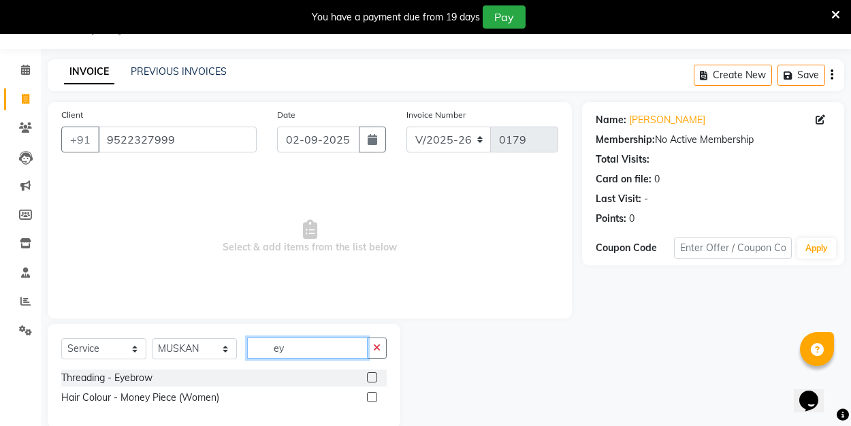
type input "ey"
click at [377, 379] on label at bounding box center [372, 378] width 10 height 10
click at [376, 379] on input "checkbox" at bounding box center [371, 378] width 9 height 9
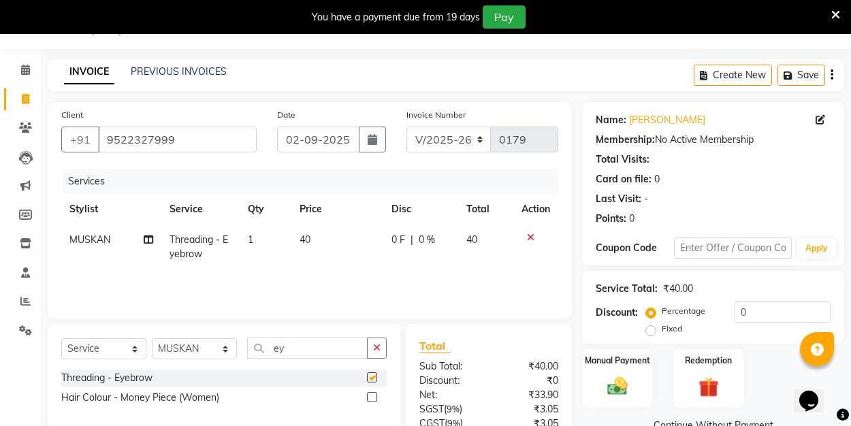
checkbox input "false"
click at [381, 345] on icon "button" at bounding box center [376, 348] width 7 height 10
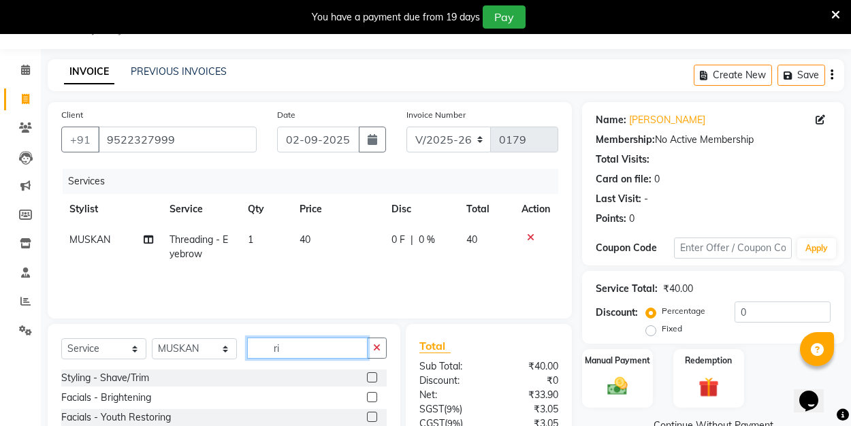
type input "r"
type input "wax"
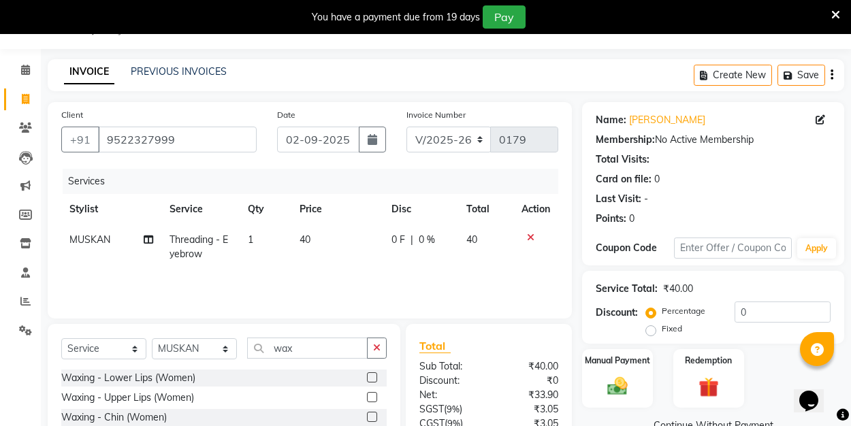
click at [375, 396] on label at bounding box center [372, 397] width 10 height 10
click at [375, 396] on input "checkbox" at bounding box center [371, 398] width 9 height 9
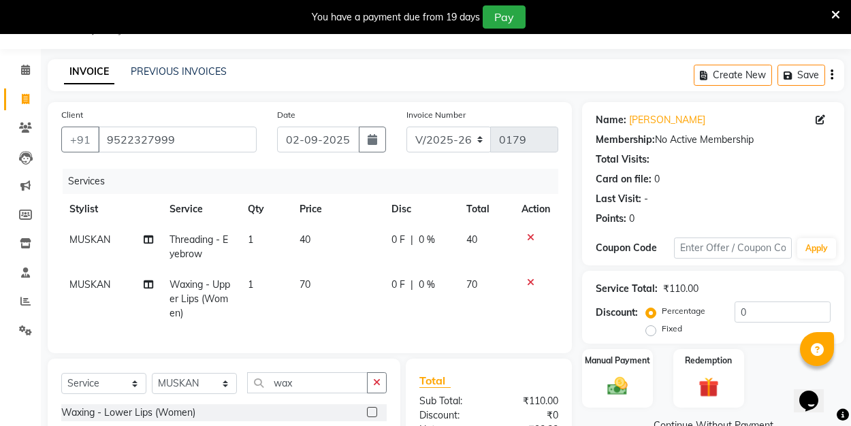
checkbox input "false"
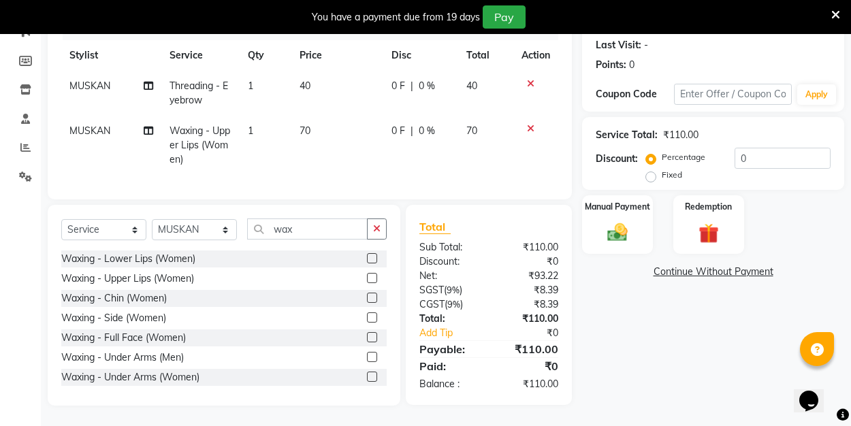
scroll to position [188, 0]
click at [529, 84] on icon at bounding box center [530, 84] width 7 height 10
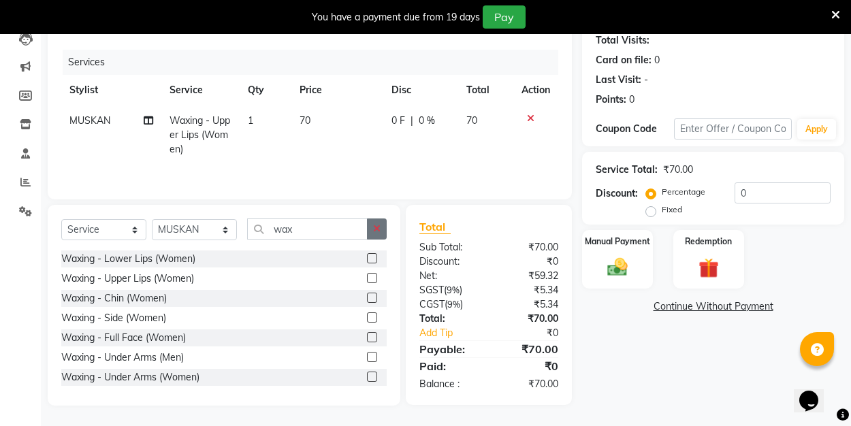
click at [379, 232] on icon "button" at bounding box center [376, 229] width 7 height 10
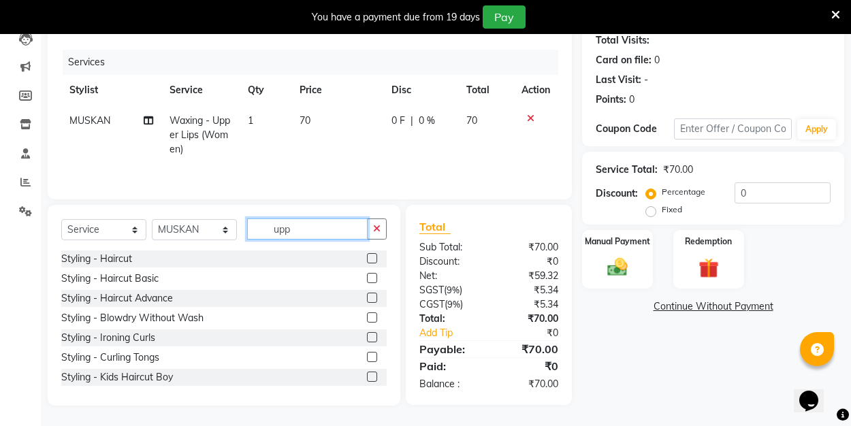
scroll to position [153, 0]
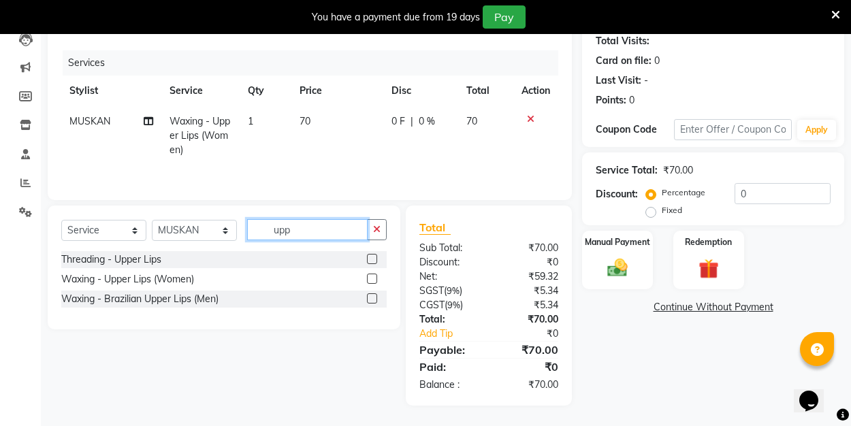
type input "upp"
click at [373, 259] on label at bounding box center [372, 259] width 10 height 10
click at [373, 259] on input "checkbox" at bounding box center [371, 259] width 9 height 9
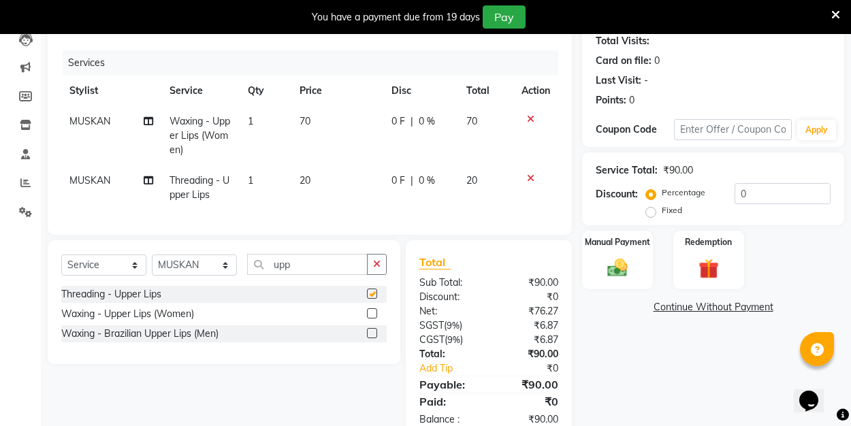
checkbox input "false"
click at [614, 280] on img at bounding box center [618, 268] width 34 height 24
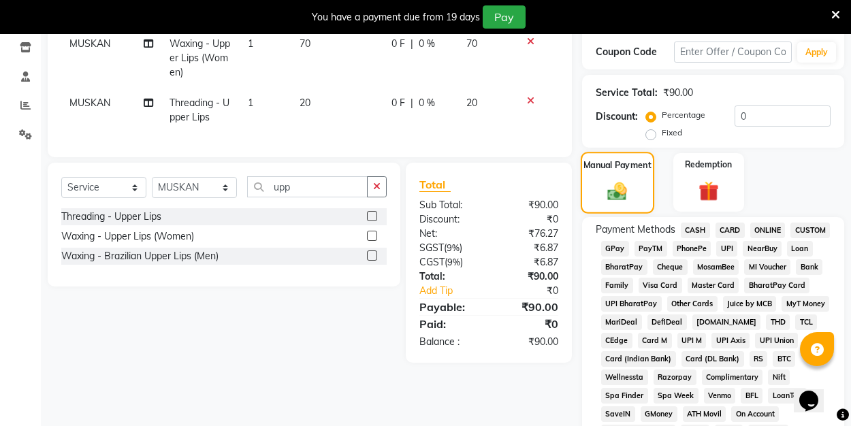
scroll to position [242, 0]
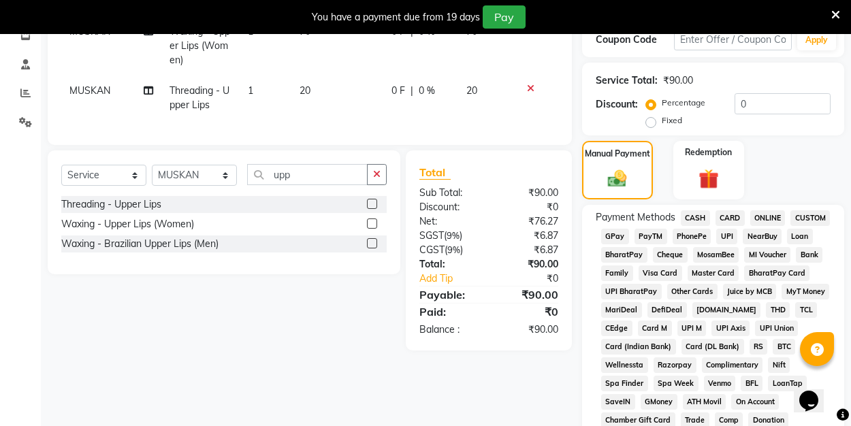
click at [721, 237] on span "UPI" at bounding box center [726, 237] width 21 height 16
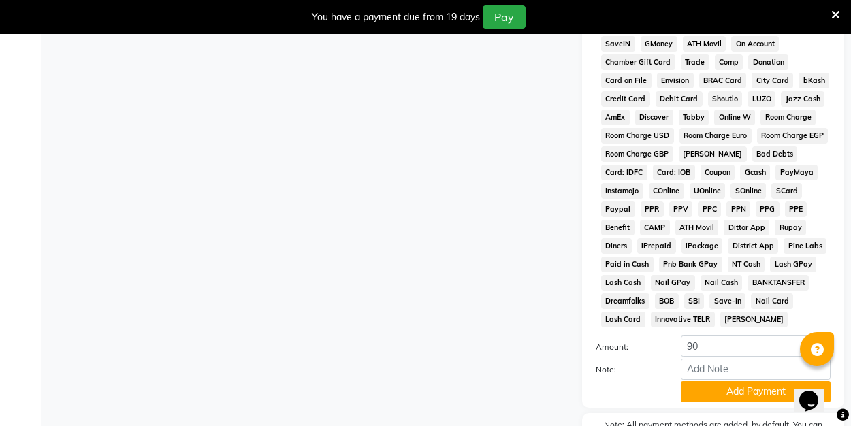
scroll to position [657, 0]
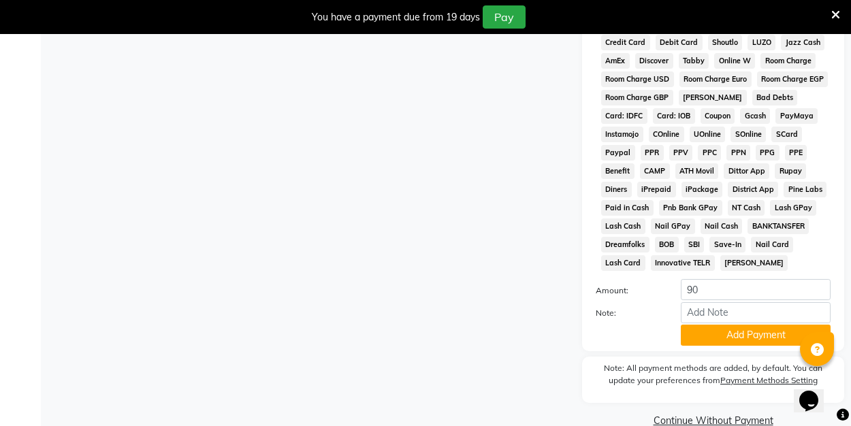
click at [723, 328] on button "Add Payment" at bounding box center [756, 335] width 150 height 21
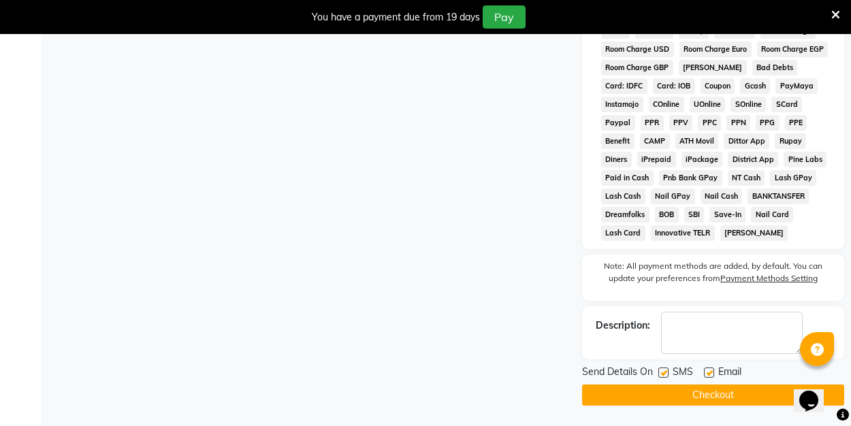
scroll to position [687, 0]
click at [710, 368] on label at bounding box center [709, 373] width 10 height 10
click at [710, 369] on input "checkbox" at bounding box center [708, 373] width 9 height 9
checkbox input "false"
click at [703, 392] on button "Checkout" at bounding box center [713, 395] width 262 height 21
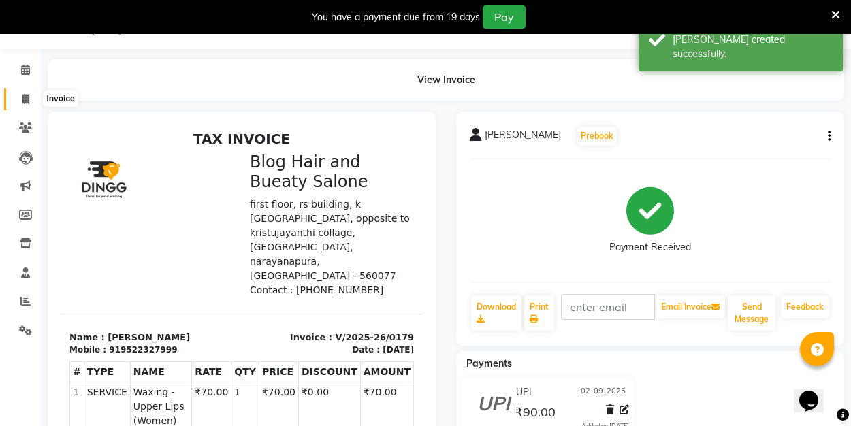
click at [20, 101] on span at bounding box center [26, 100] width 24 height 16
select select "service"
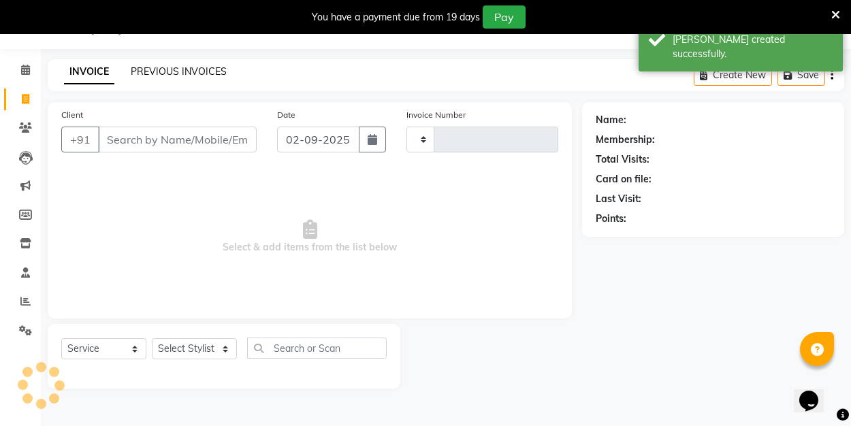
type input "0180"
select select "8741"
click at [172, 73] on link "PREVIOUS INVOICES" at bounding box center [179, 71] width 96 height 12
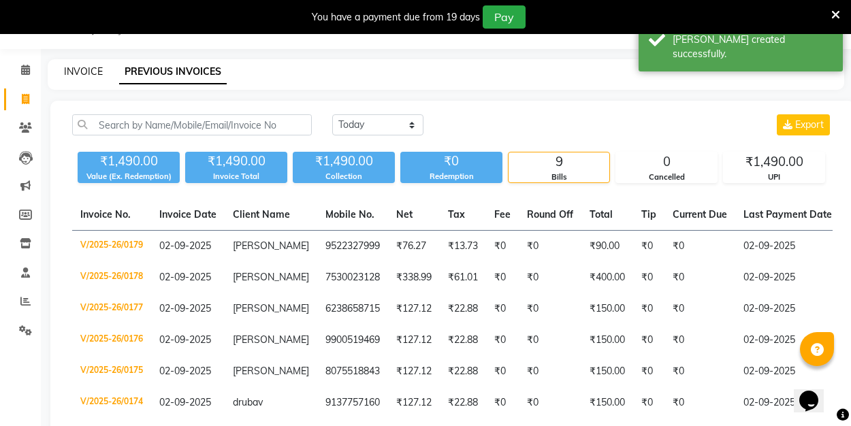
click at [90, 70] on link "INVOICE" at bounding box center [83, 71] width 39 height 12
select select "8741"
select select "service"
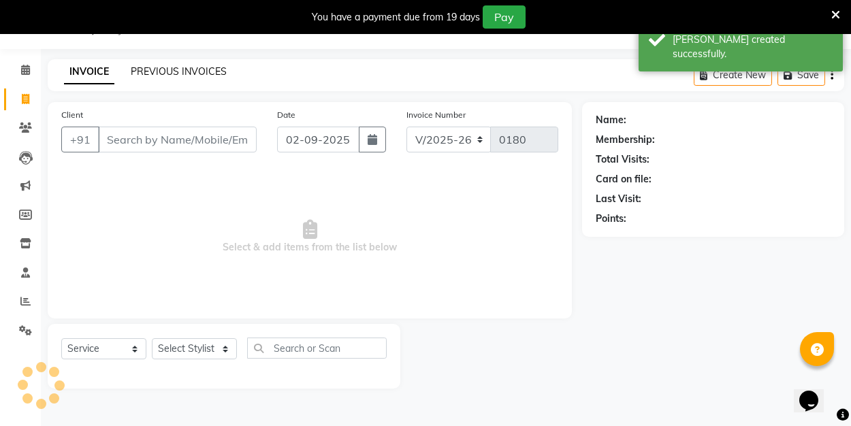
click at [152, 76] on link "PREVIOUS INVOICES" at bounding box center [179, 71] width 96 height 12
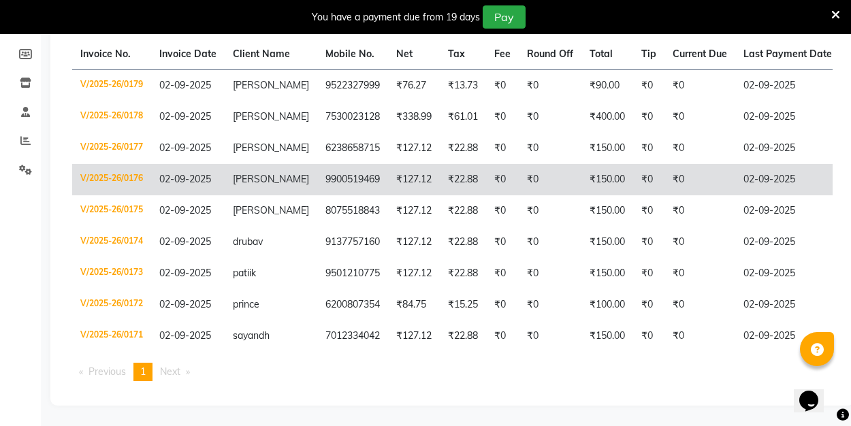
scroll to position [194, 0]
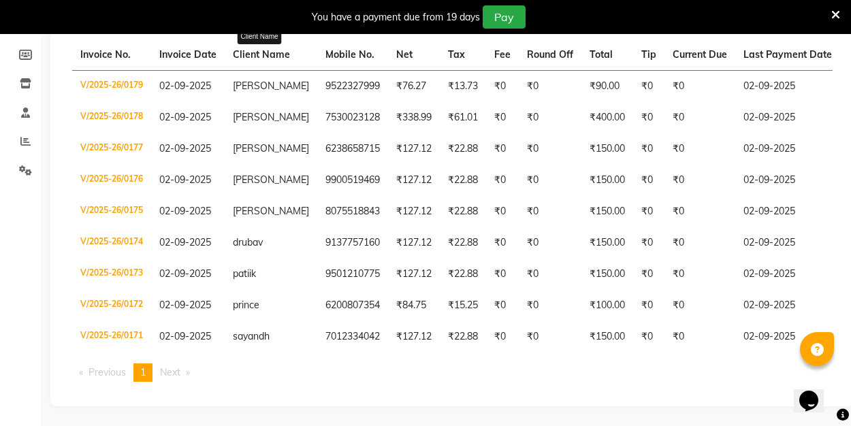
click at [265, 55] on span "Client Name" at bounding box center [261, 54] width 57 height 12
click at [189, 46] on th "Invoice Date" at bounding box center [188, 55] width 74 height 31
click at [178, 373] on span "Next page" at bounding box center [170, 372] width 20 height 12
click at [590, 54] on span "Total" at bounding box center [601, 54] width 23 height 12
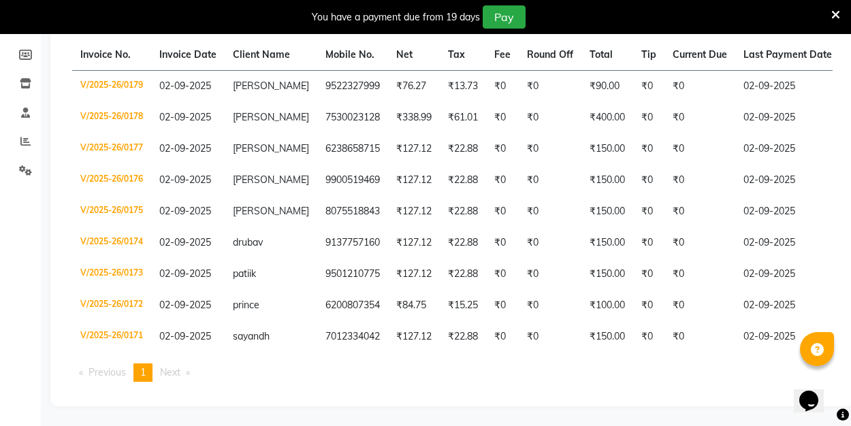
click at [590, 54] on span "Total" at bounding box center [601, 54] width 23 height 12
click at [590, 56] on span "Total" at bounding box center [601, 54] width 23 height 12
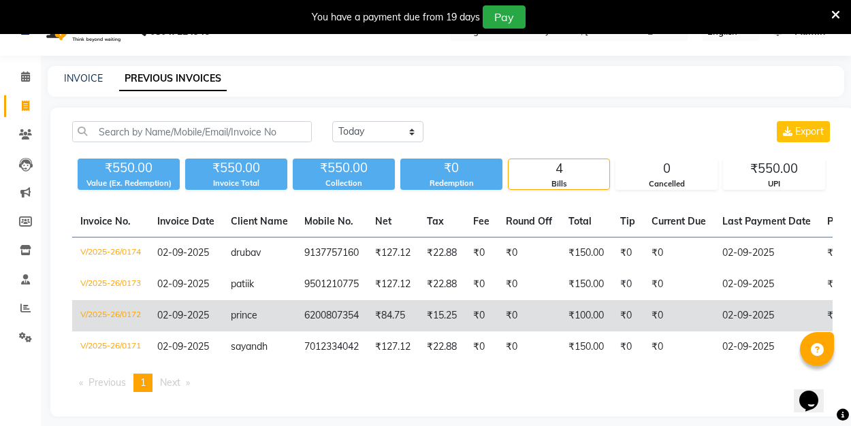
scroll to position [32, 0]
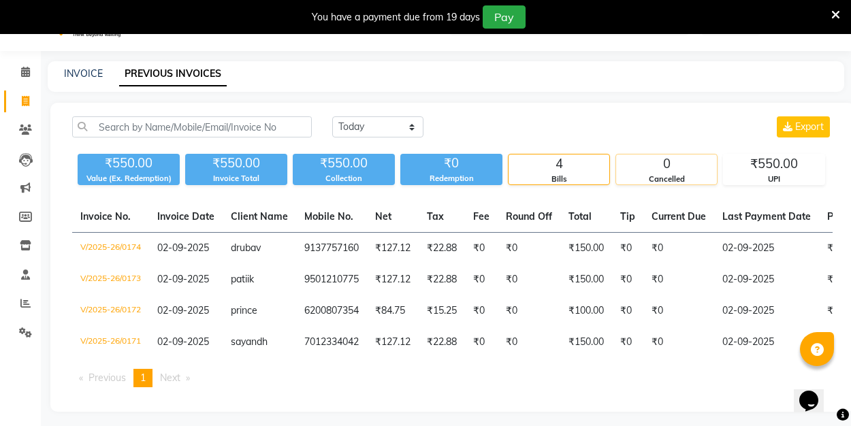
click at [665, 172] on div "0" at bounding box center [666, 164] width 101 height 19
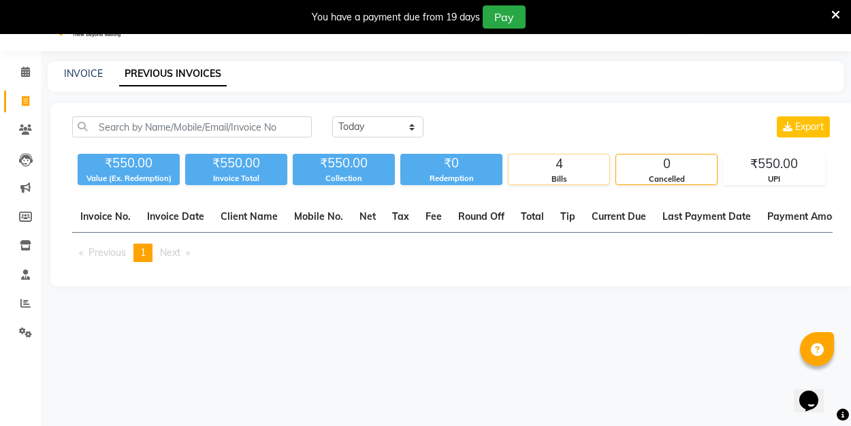
click at [569, 181] on div "Bills" at bounding box center [559, 180] width 101 height 12
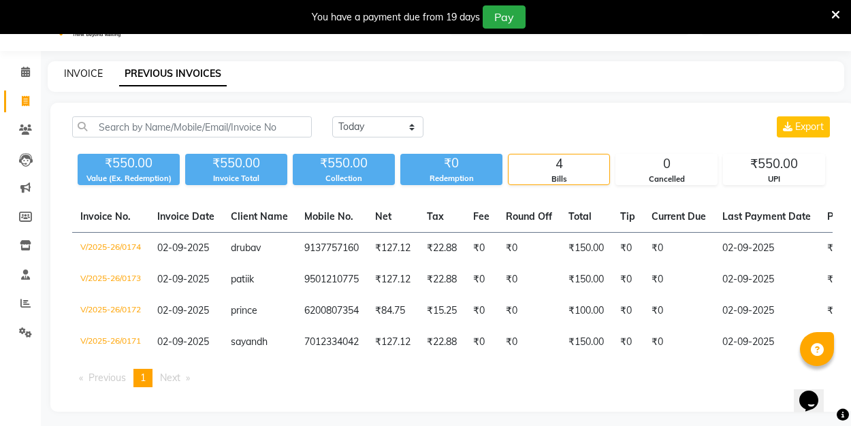
click at [78, 69] on link "INVOICE" at bounding box center [83, 73] width 39 height 12
select select "8741"
select select "service"
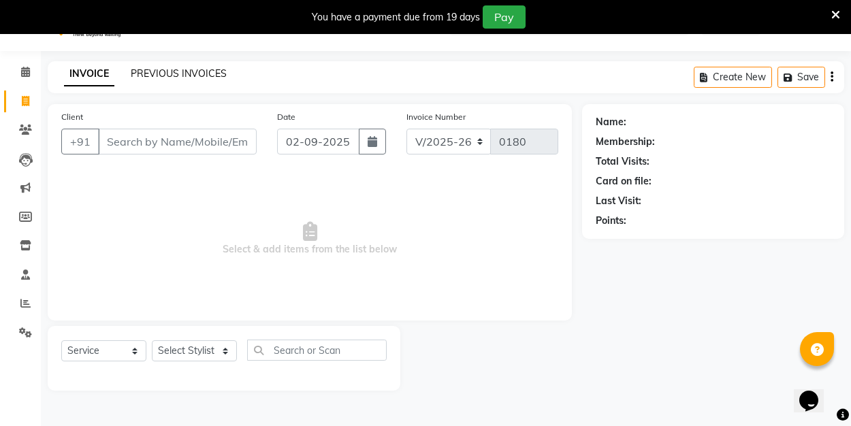
click at [159, 70] on link "PREVIOUS INVOICES" at bounding box center [179, 73] width 96 height 12
